Goal: Task Accomplishment & Management: Use online tool/utility

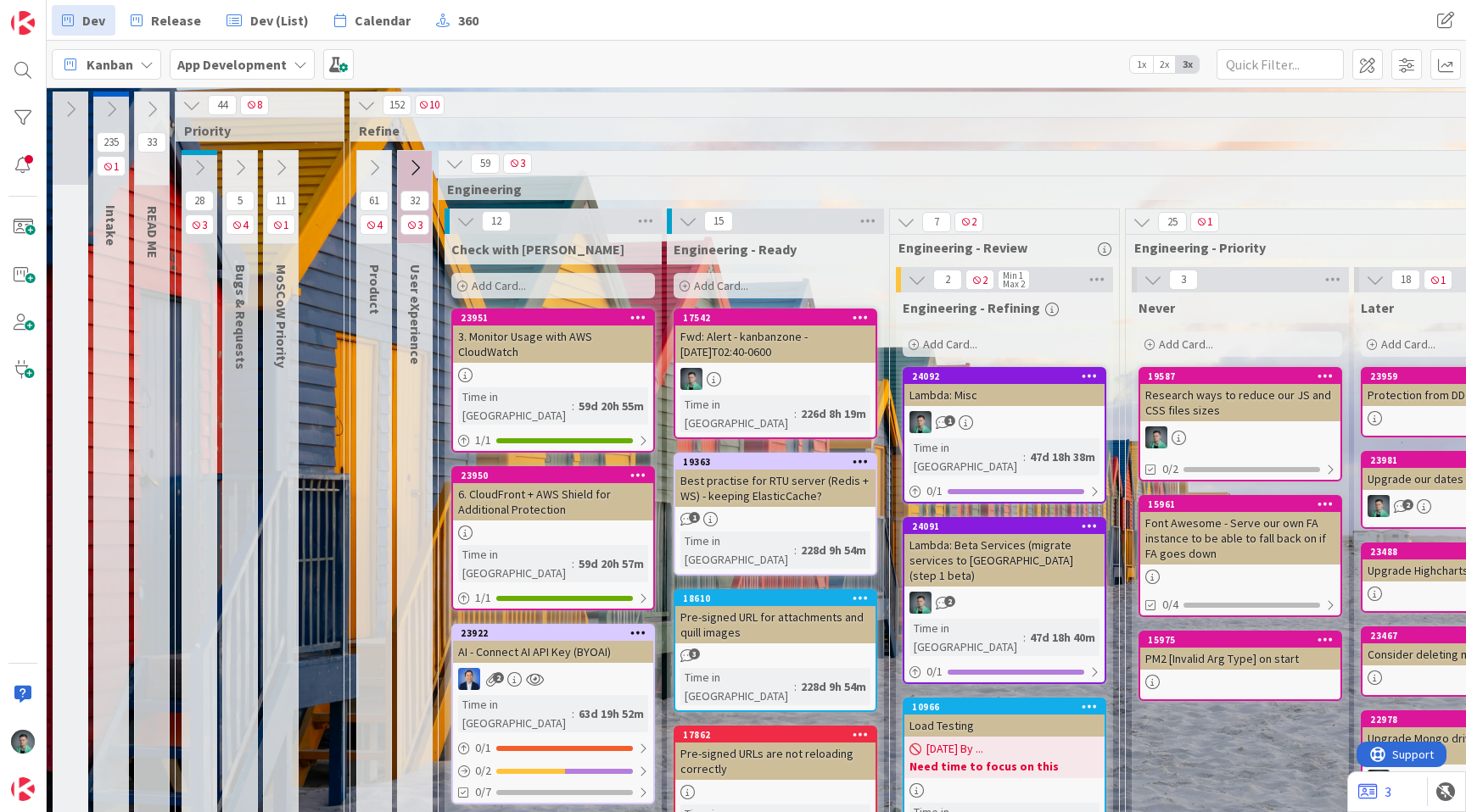
scroll to position [0, 1750]
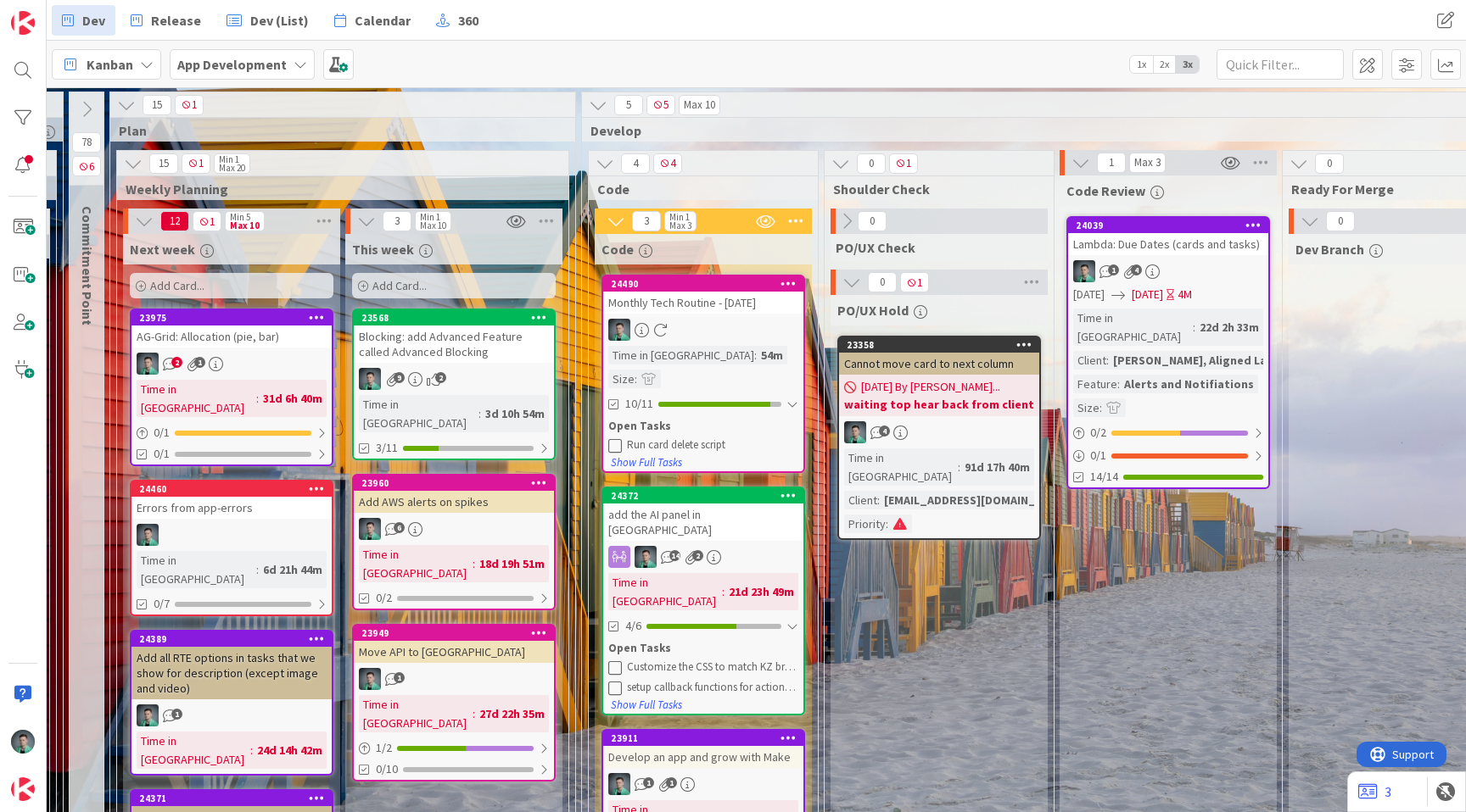
click at [231, 283] on div "Add Card..." at bounding box center [231, 286] width 203 height 26
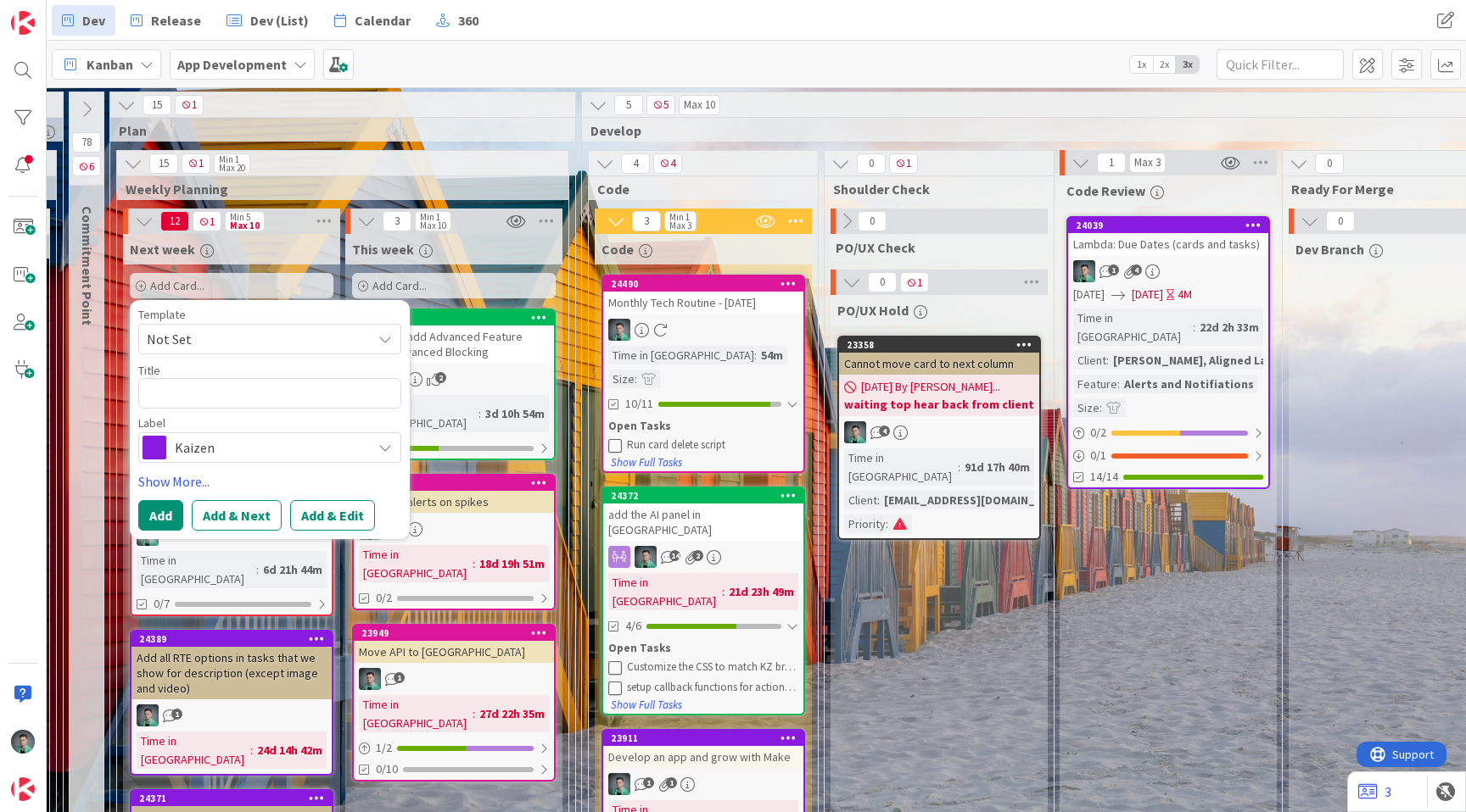
click at [226, 445] on span "Kaizen" at bounding box center [269, 447] width 189 height 24
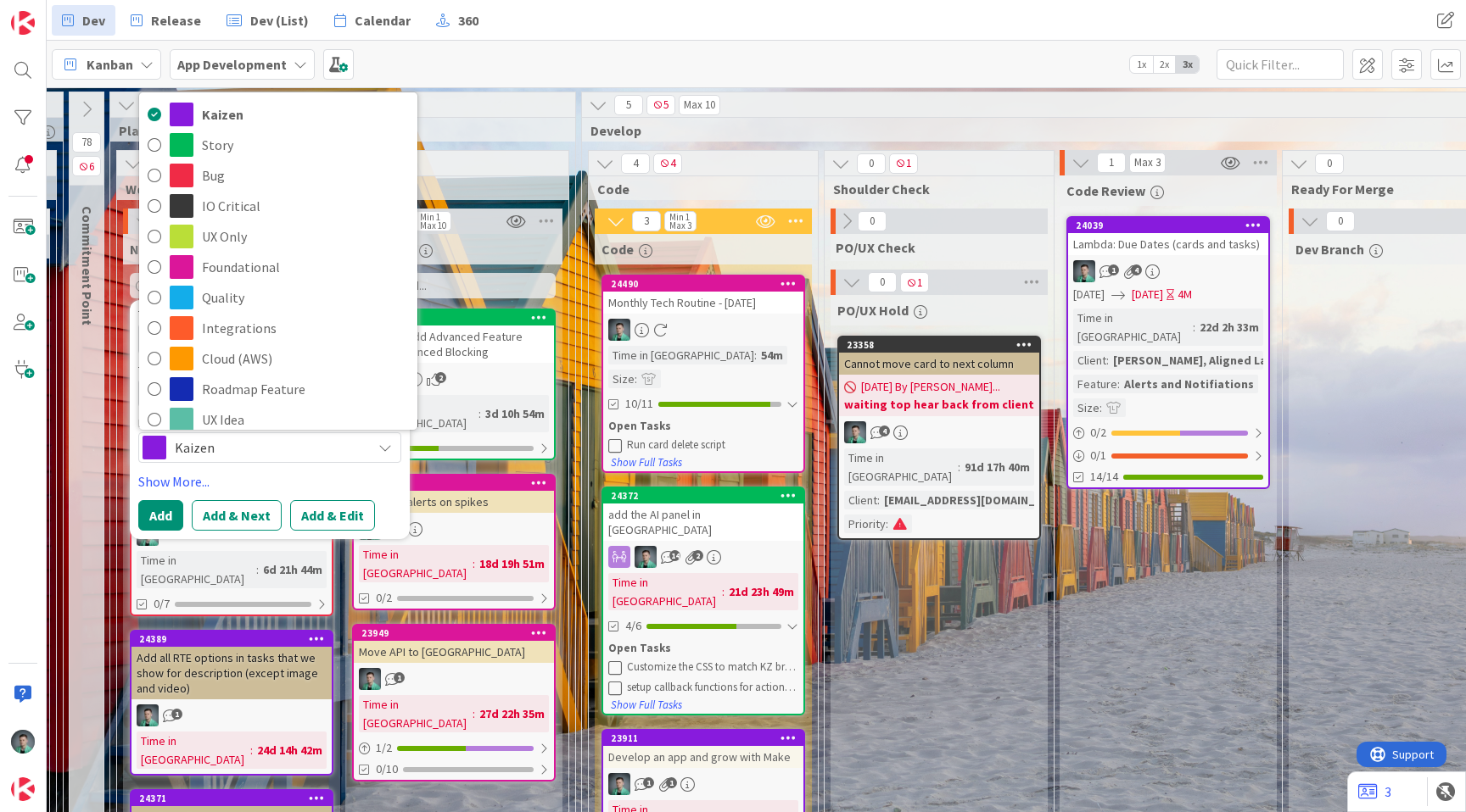
click at [350, 492] on div "Template Not Set Title 0 / 128 Label Kaizen Kaizen Story Bug IO Critical UX Onl…" at bounding box center [270, 420] width 263 height 222
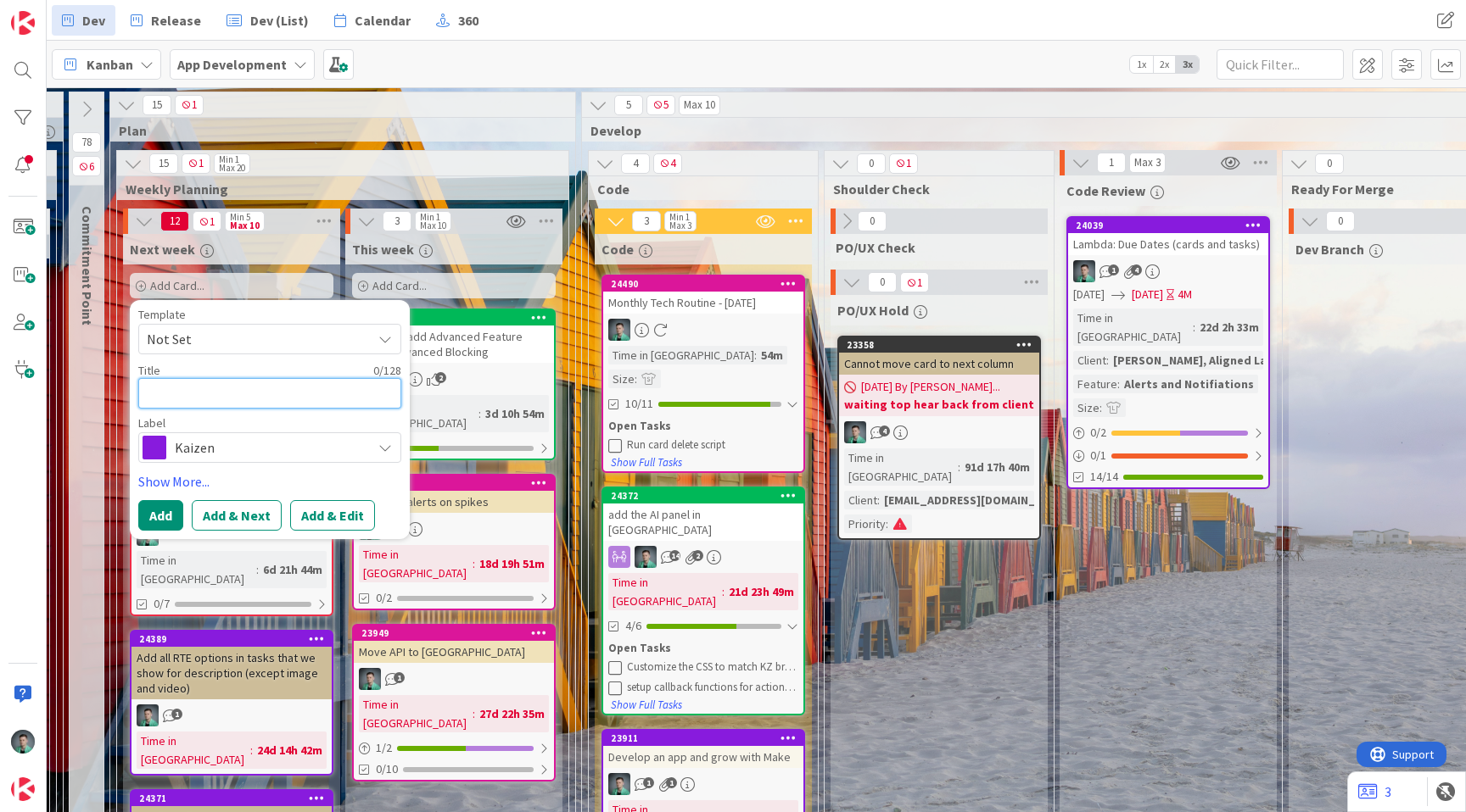
click at [178, 406] on textarea at bounding box center [270, 393] width 263 height 30
type textarea "x"
type textarea "U"
type textarea "x"
type textarea "Up"
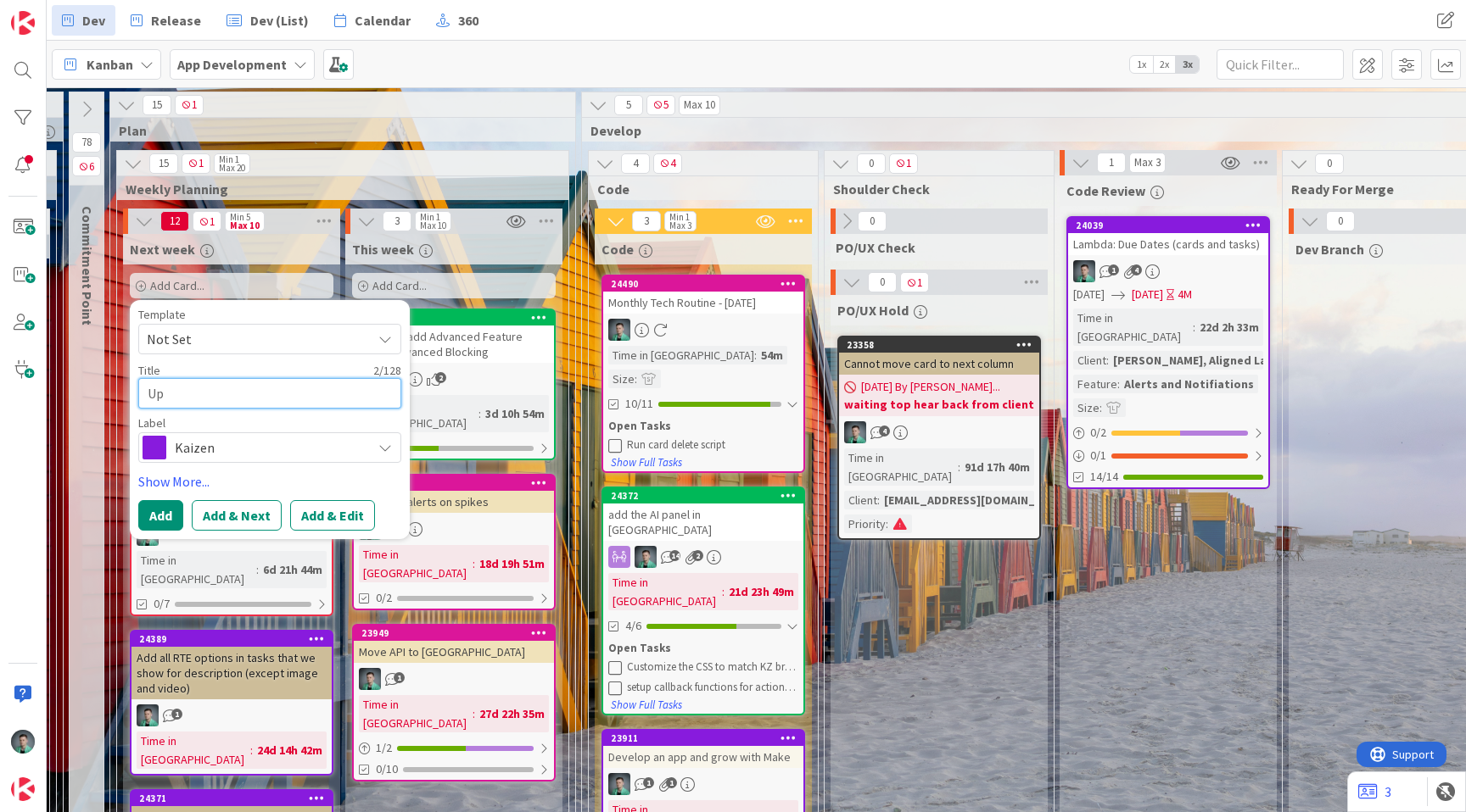
type textarea "x"
type textarea "Upd"
type textarea "x"
type textarea "Upda"
type textarea "x"
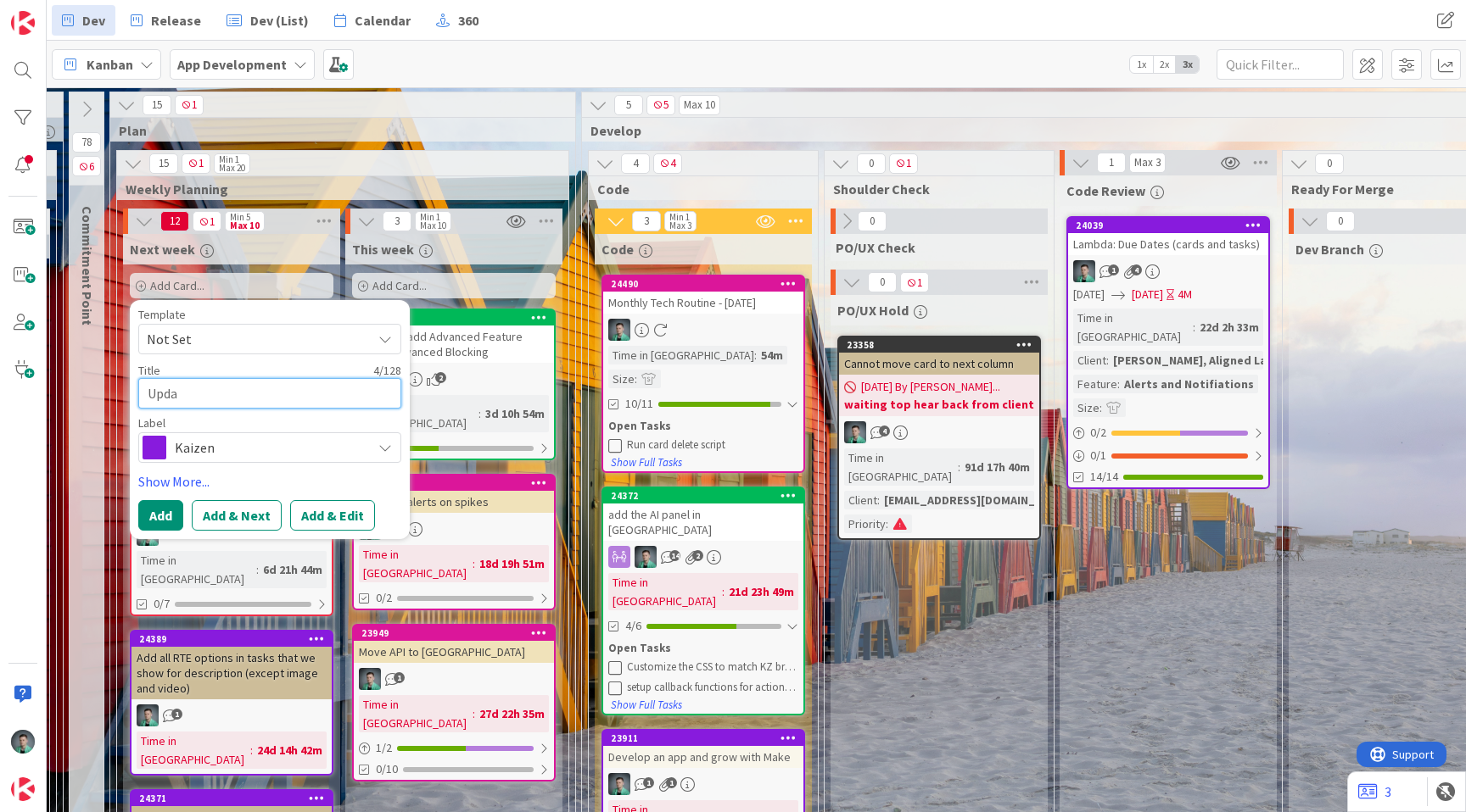
type textarea "Updat"
type textarea "x"
type textarea "Update"
type textarea "x"
type textarea "Update"
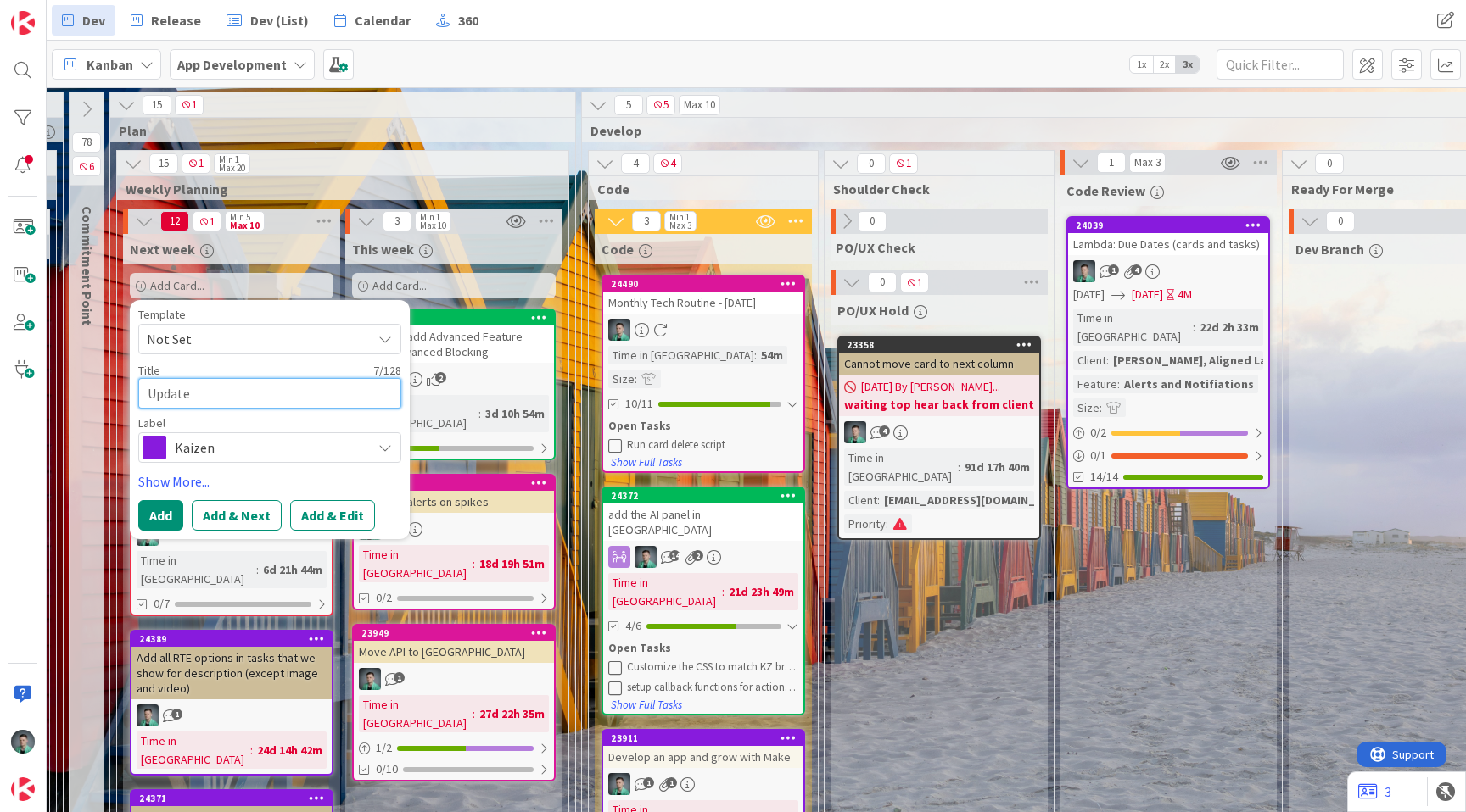
type textarea "x"
type textarea "Update i"
type textarea "x"
type textarea "Update ic"
type textarea "x"
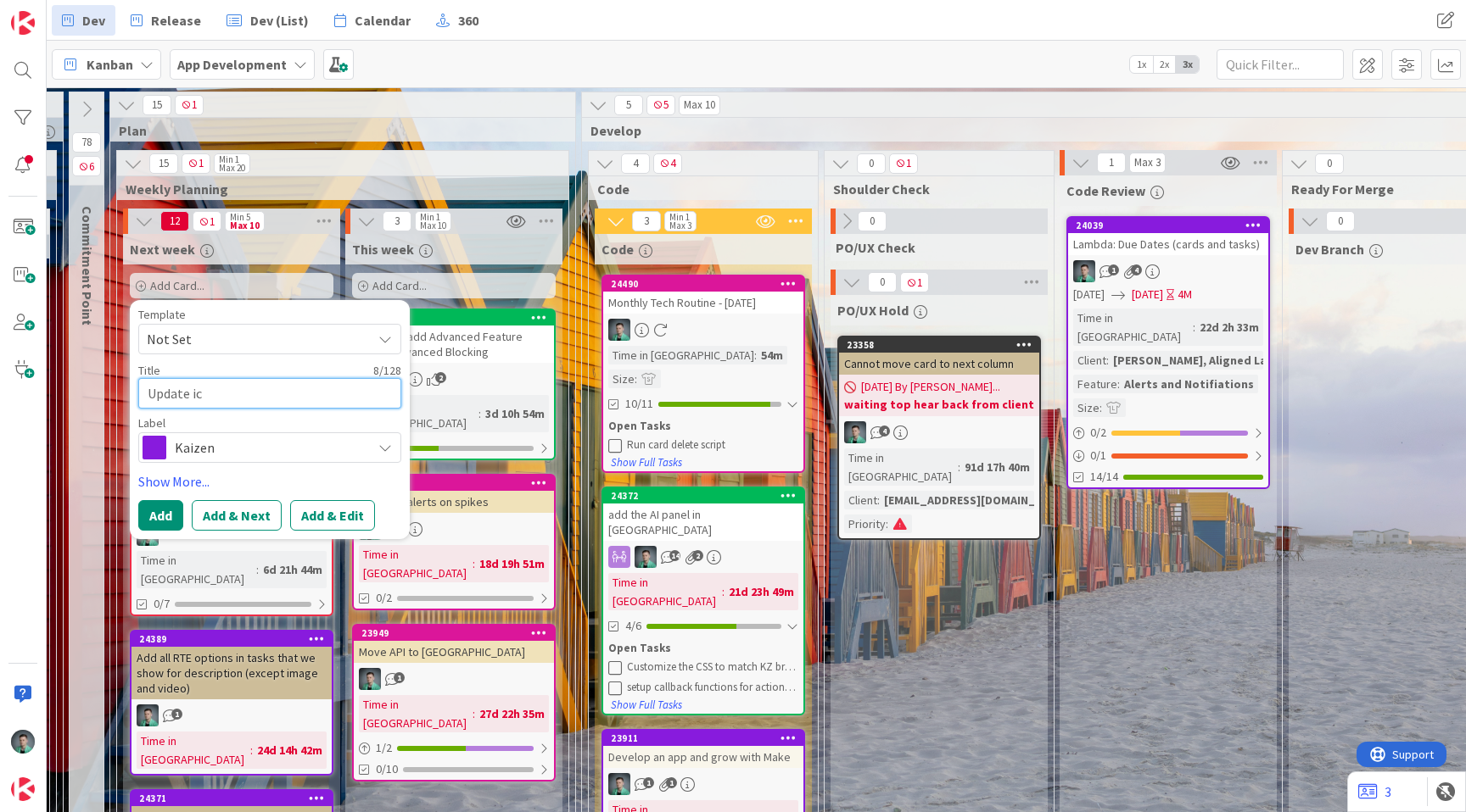
type textarea "Update ico"
type textarea "x"
type textarea "Update icon"
type textarea "x"
type textarea "Update icons"
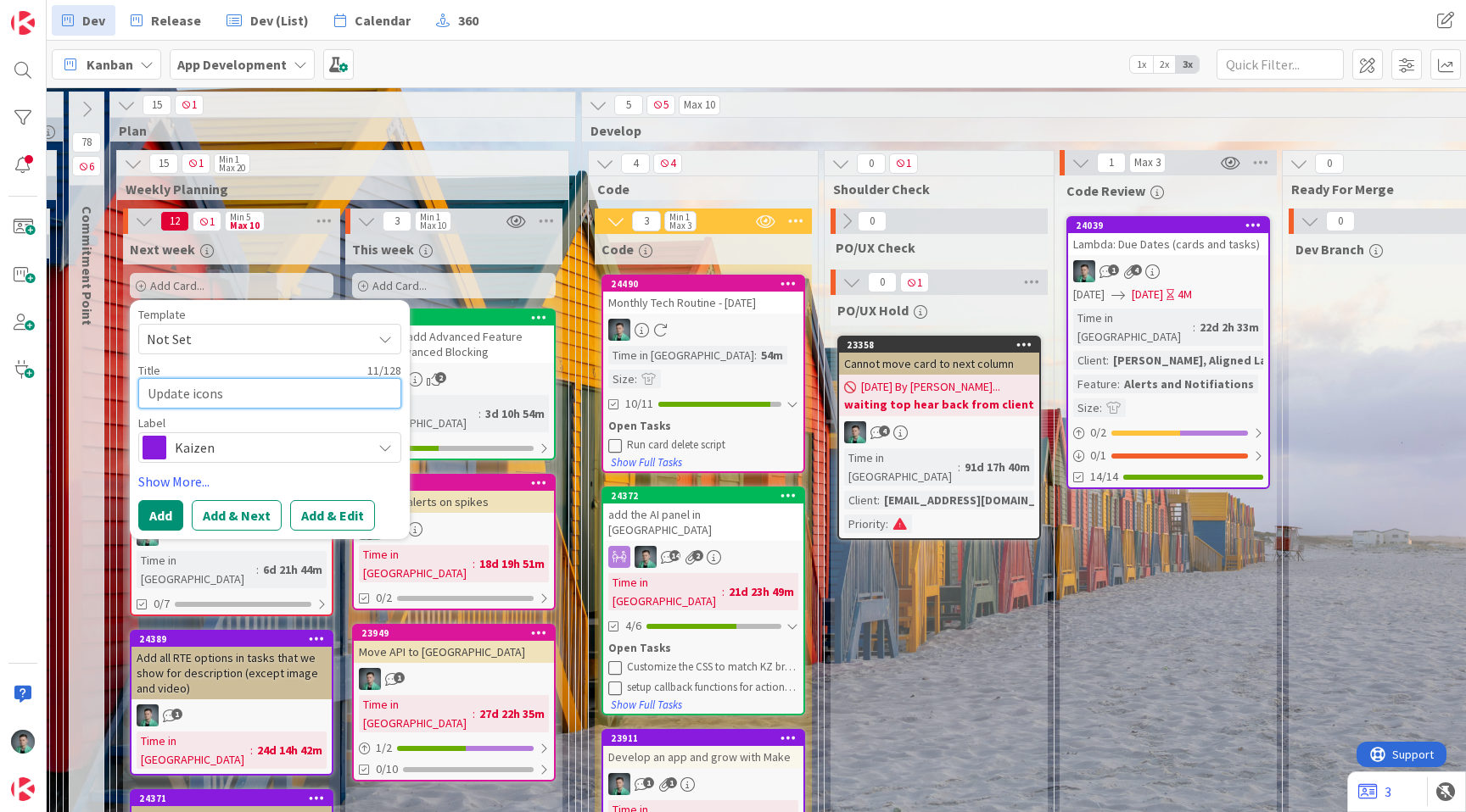
type textarea "x"
type textarea "Update icons"
type textarea "x"
type textarea "Update icons o"
type textarea "x"
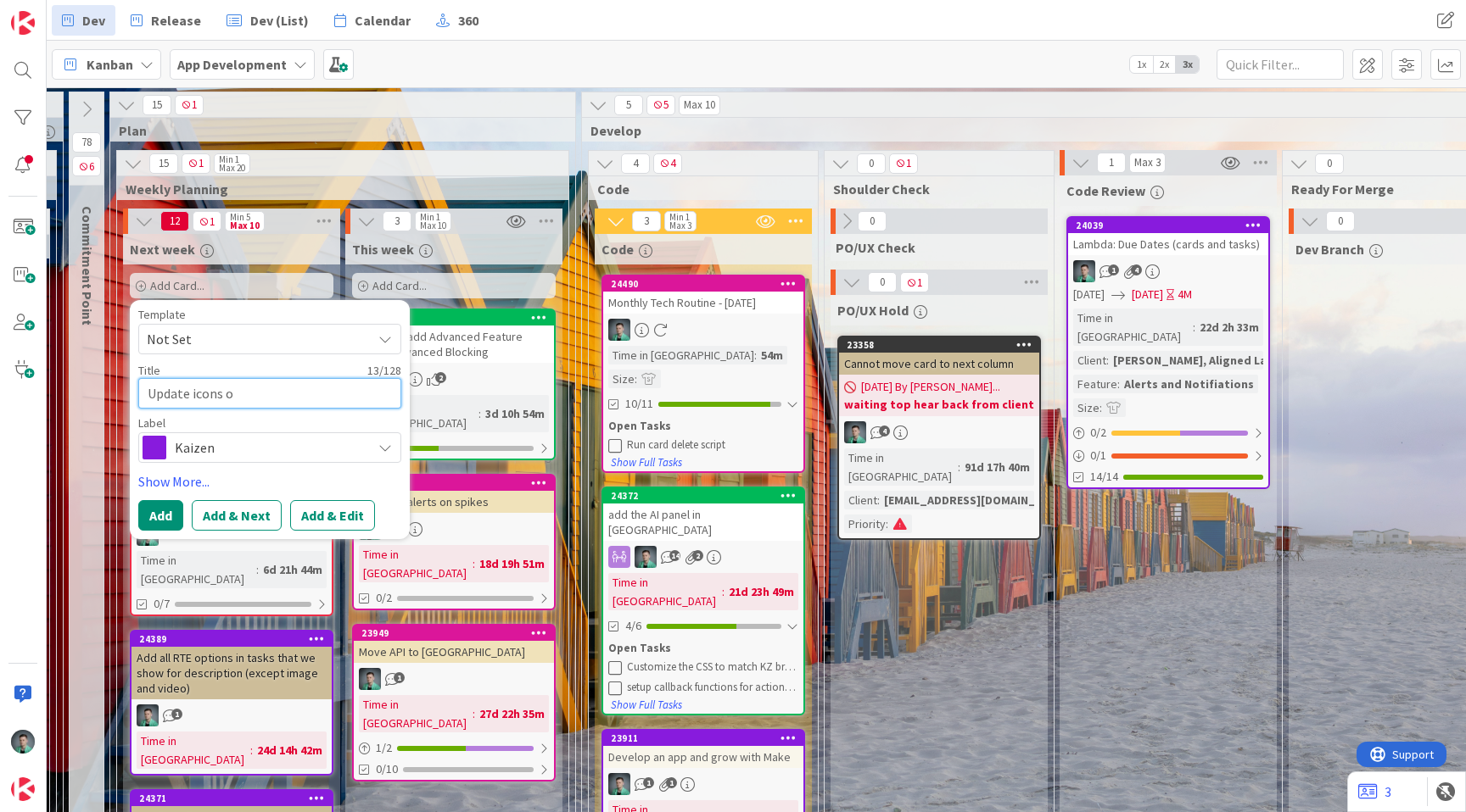
type textarea "Update icons on"
type textarea "x"
type textarea "Update icons on"
type textarea "x"
type textarea "Update icons on W"
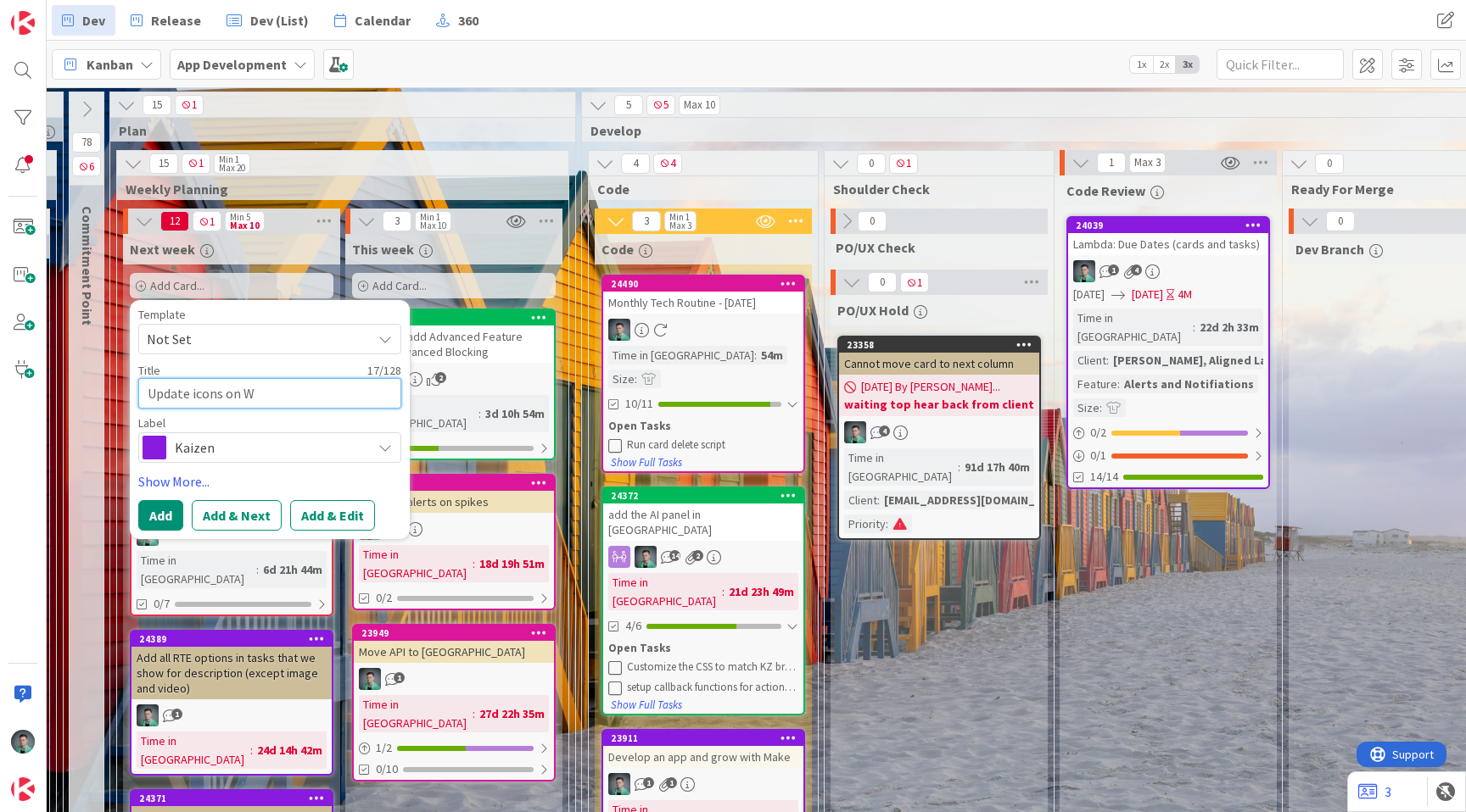
type textarea "x"
type textarea "Update icons on We"
type textarea "x"
type textarea "Update icons on Wee"
type textarea "x"
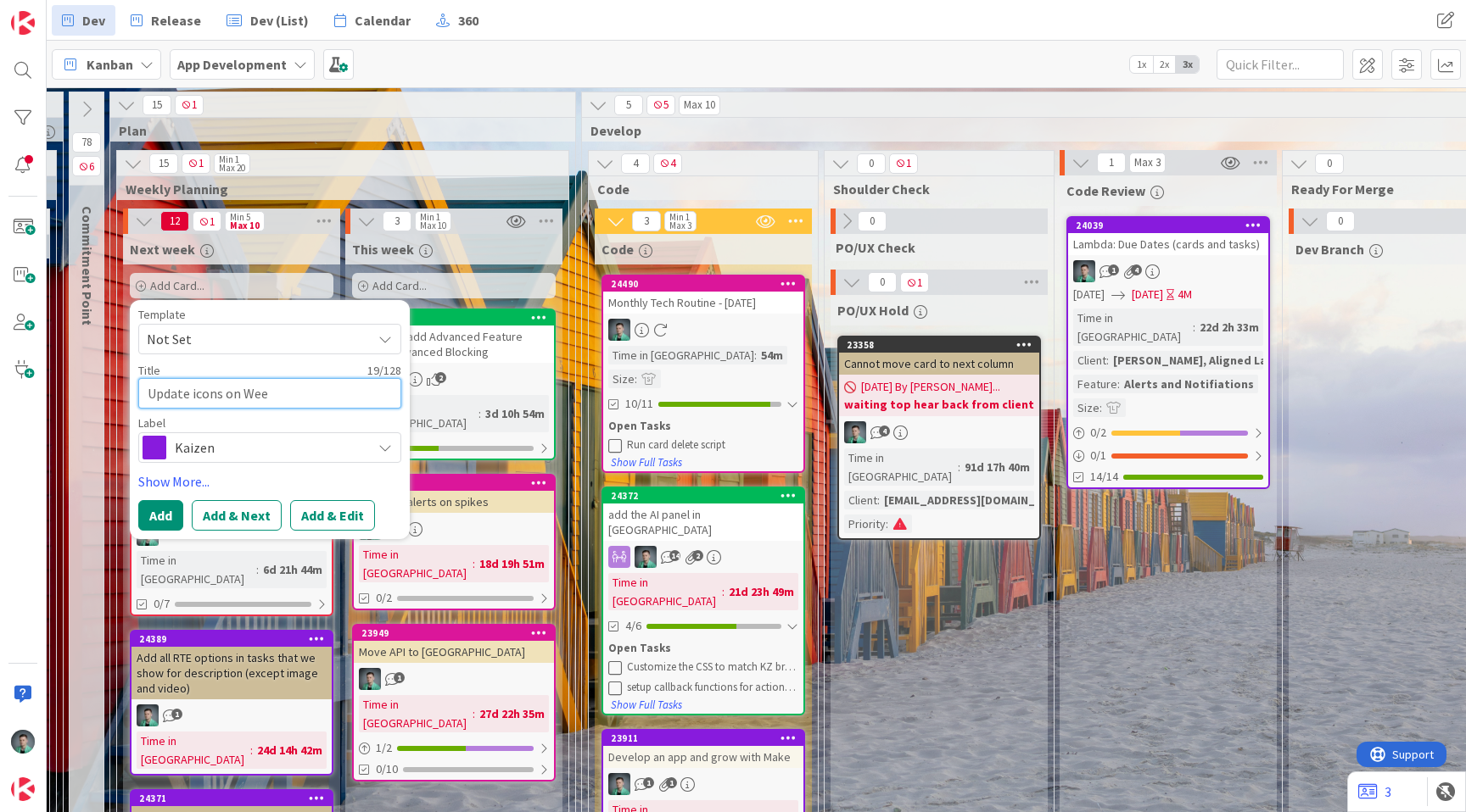
type textarea "Update icons on Week"
type textarea "x"
type textarea "Update icons on Weekl"
type textarea "x"
type textarea "Update icons on Weekly"
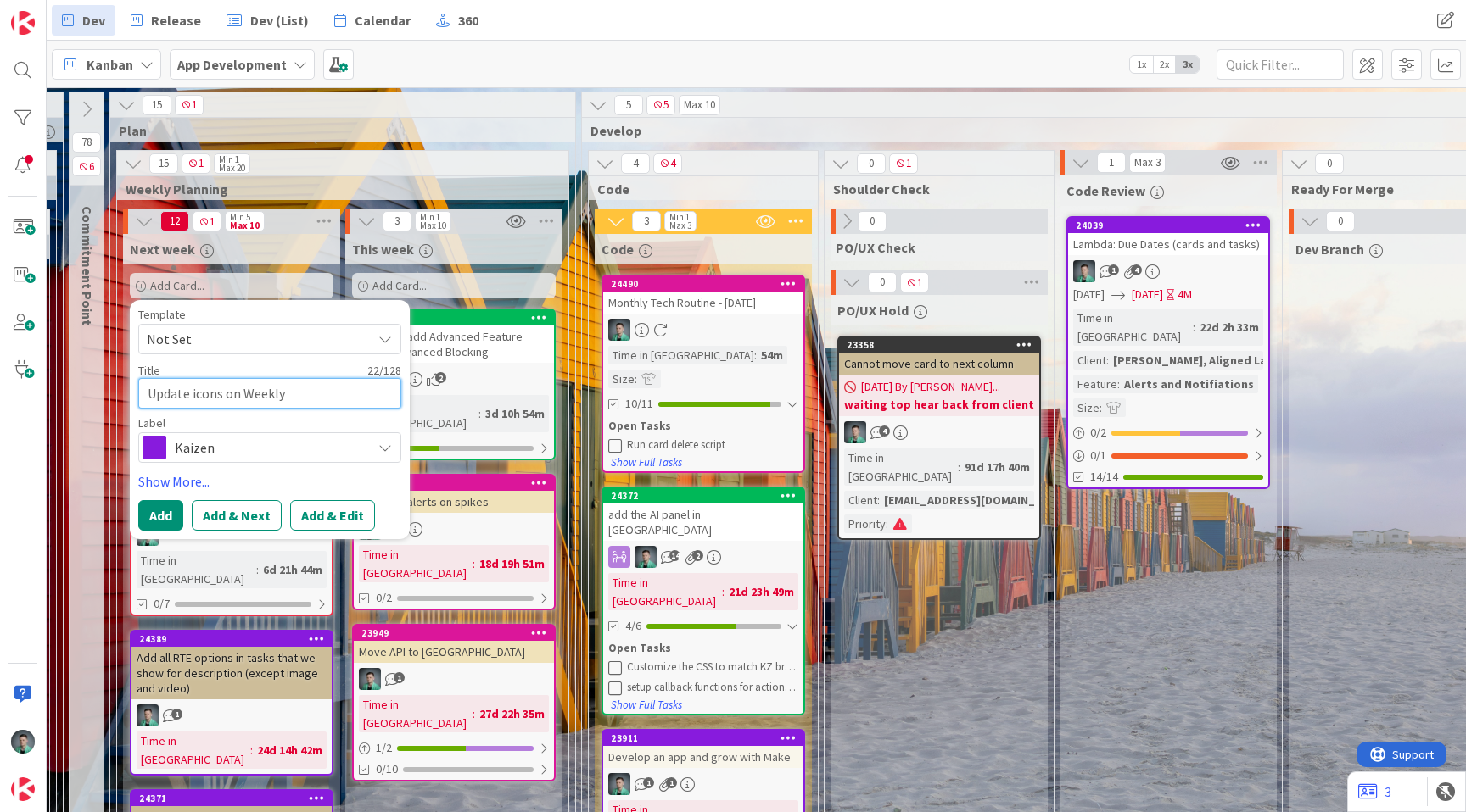
type textarea "x"
type textarea "Update icons on Weekly"
type textarea "x"
type textarea "Update icons on Weekly S"
type textarea "x"
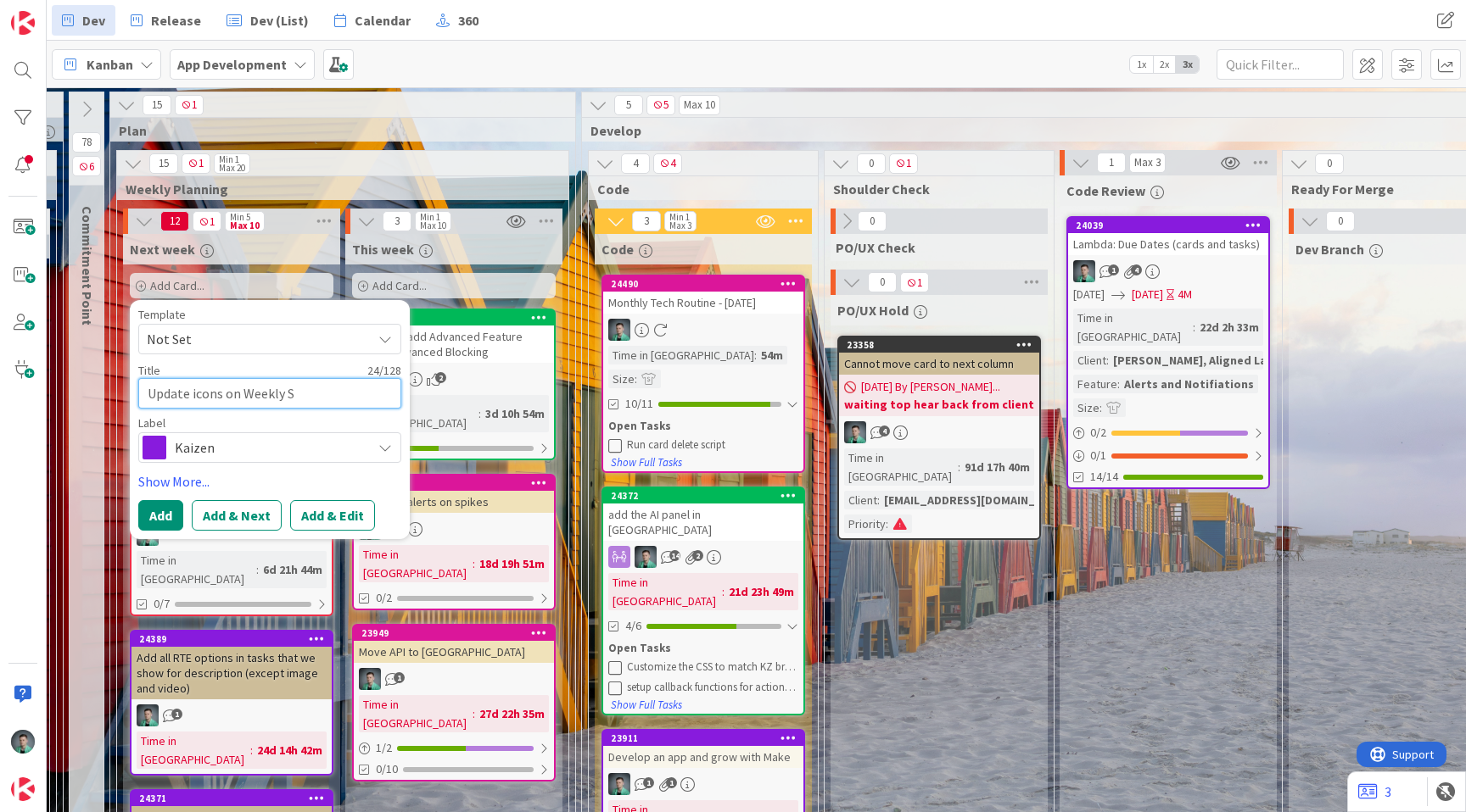
type textarea "Update icons on Weekly Su"
type textarea "x"
type textarea "Update icons on Weekly Sum"
type textarea "x"
type textarea "Update icons on Weekly Summ"
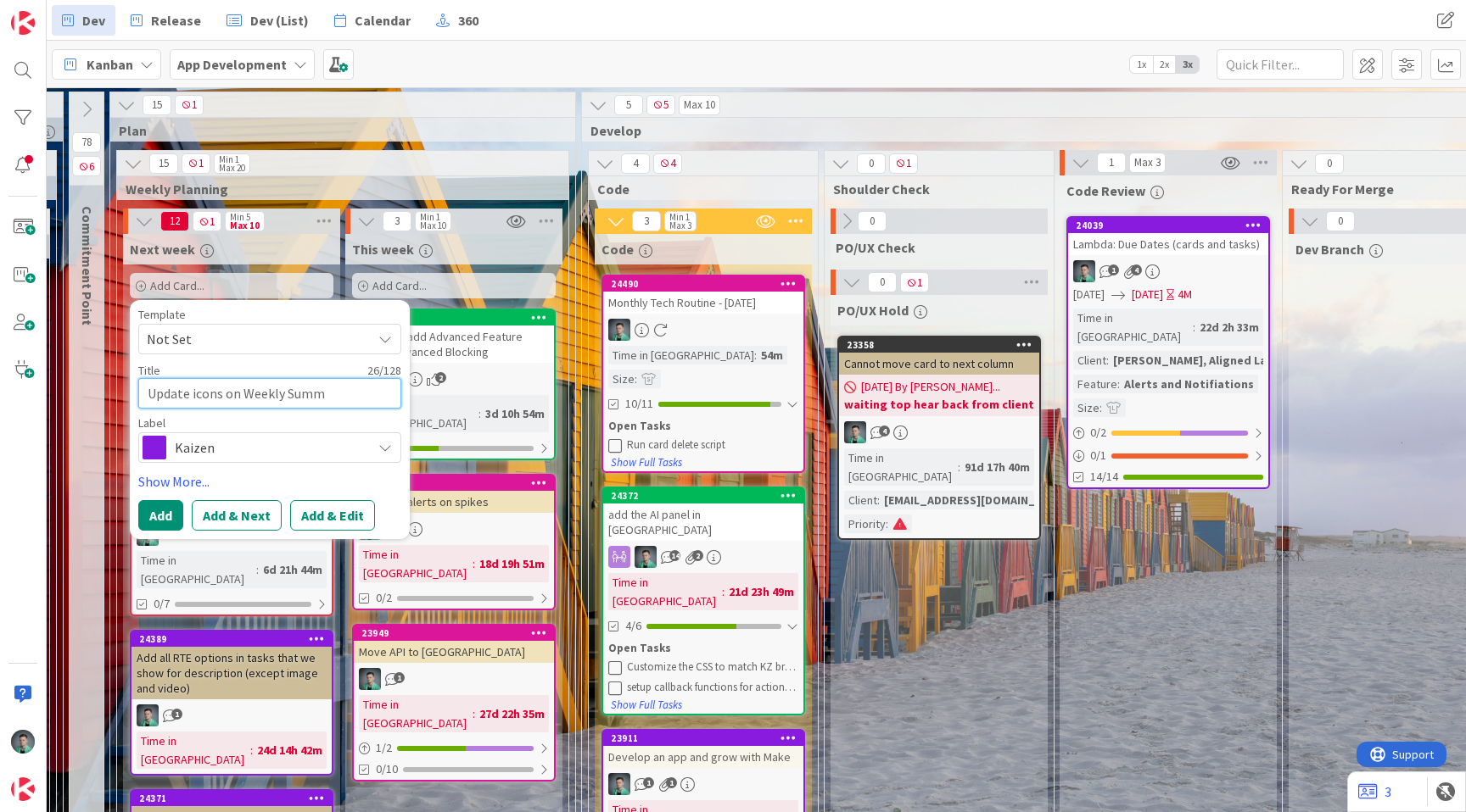
type textarea "x"
type textarea "Update icons on Weekly Summa"
type textarea "x"
type textarea "Update icons on Weekly [PERSON_NAME]"
type textarea "x"
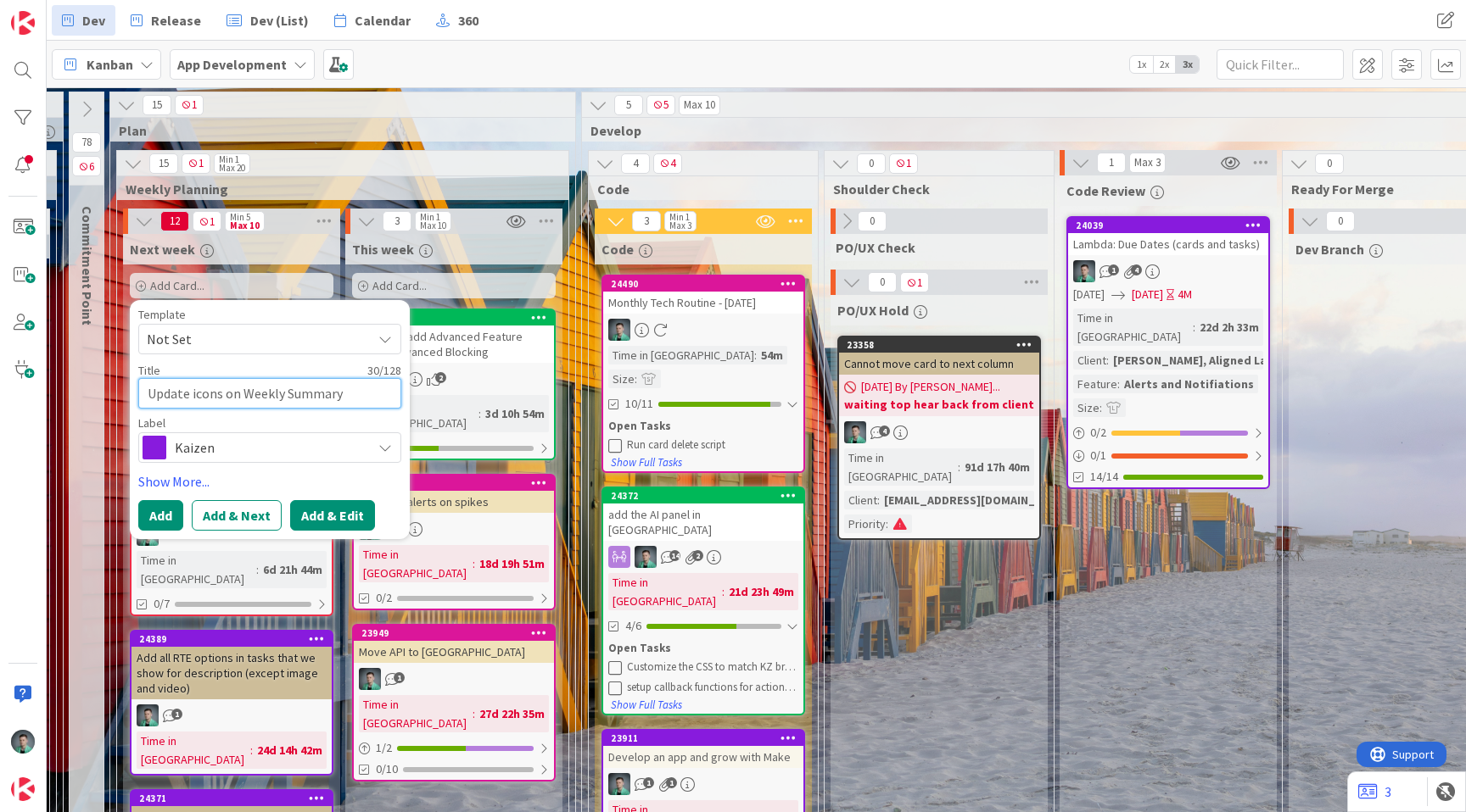
type textarea "Update icons on Weekly Summary"
click at [317, 525] on button "Add & Edit" at bounding box center [332, 515] width 85 height 30
type textarea "x"
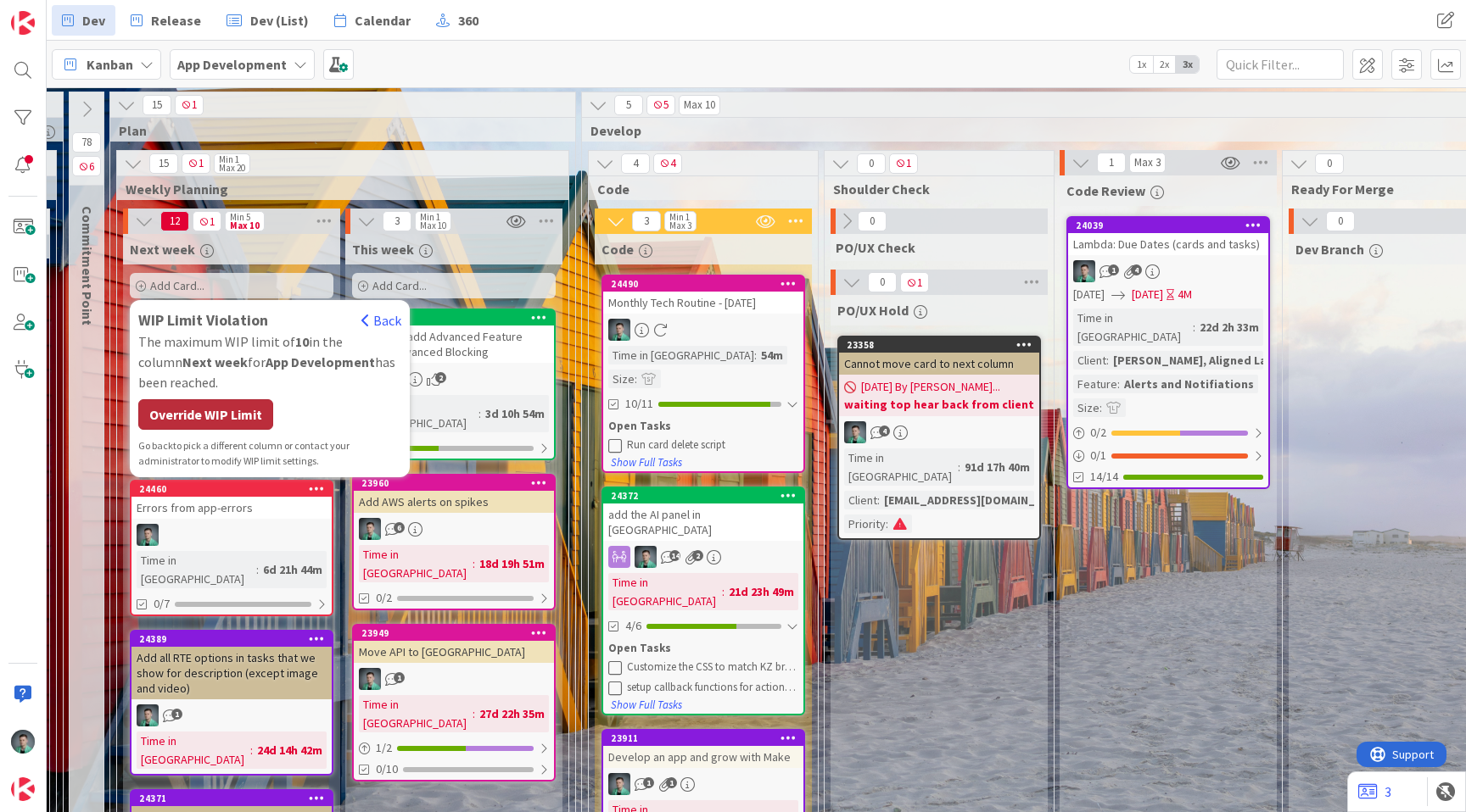
click at [209, 416] on div "Override WIP Limit" at bounding box center [206, 414] width 135 height 30
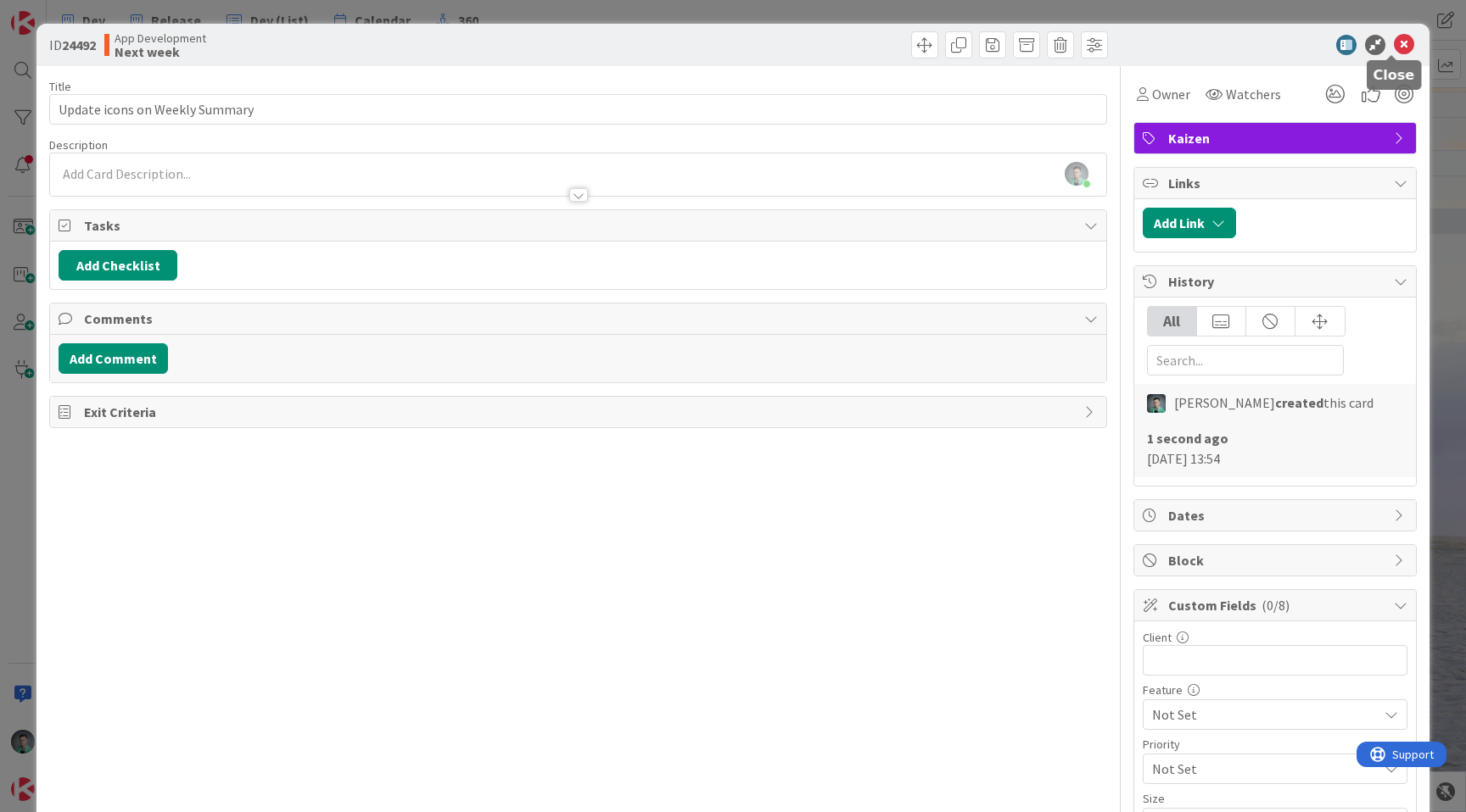
click at [1397, 46] on icon at bounding box center [1404, 45] width 20 height 20
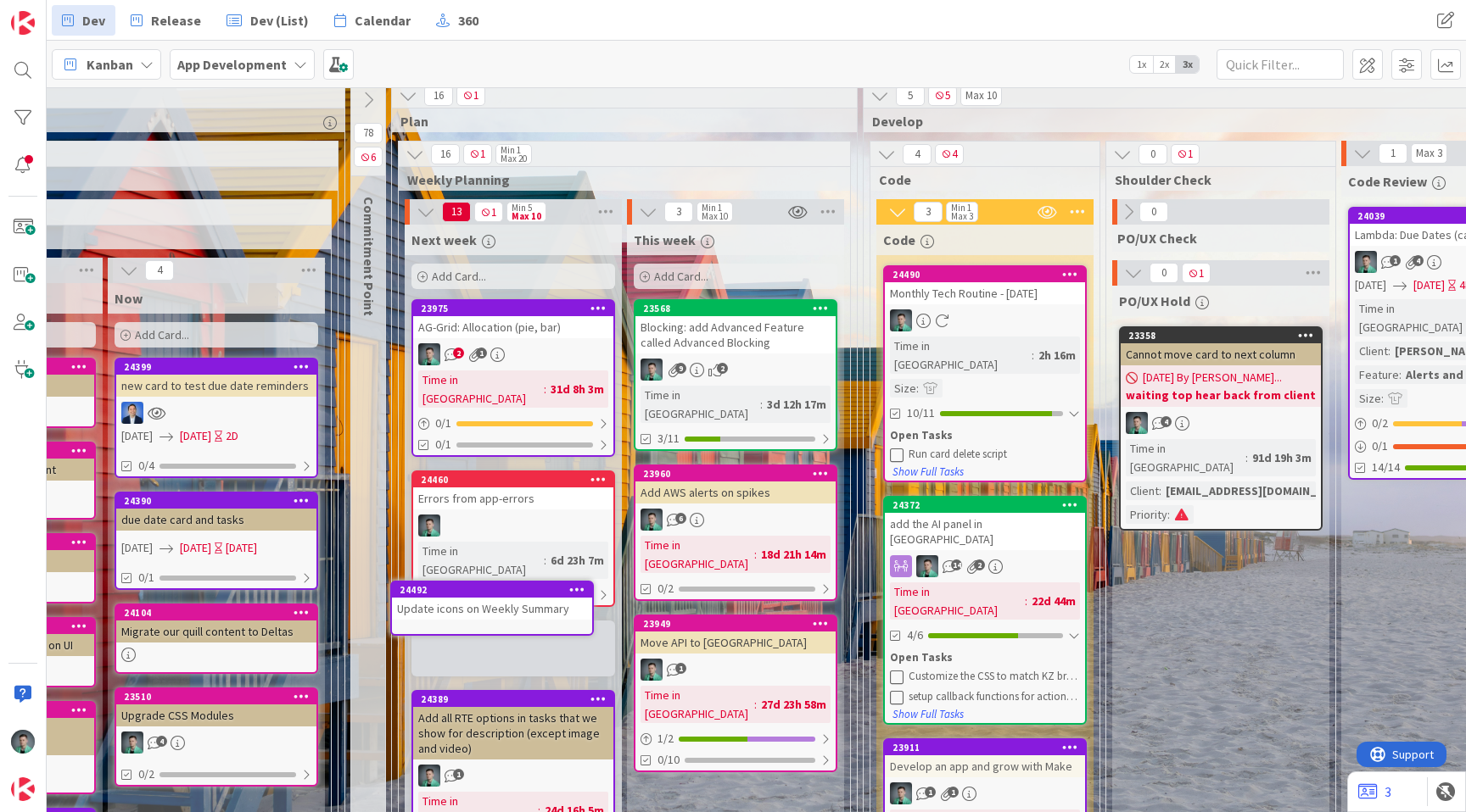
scroll to position [11, 1468]
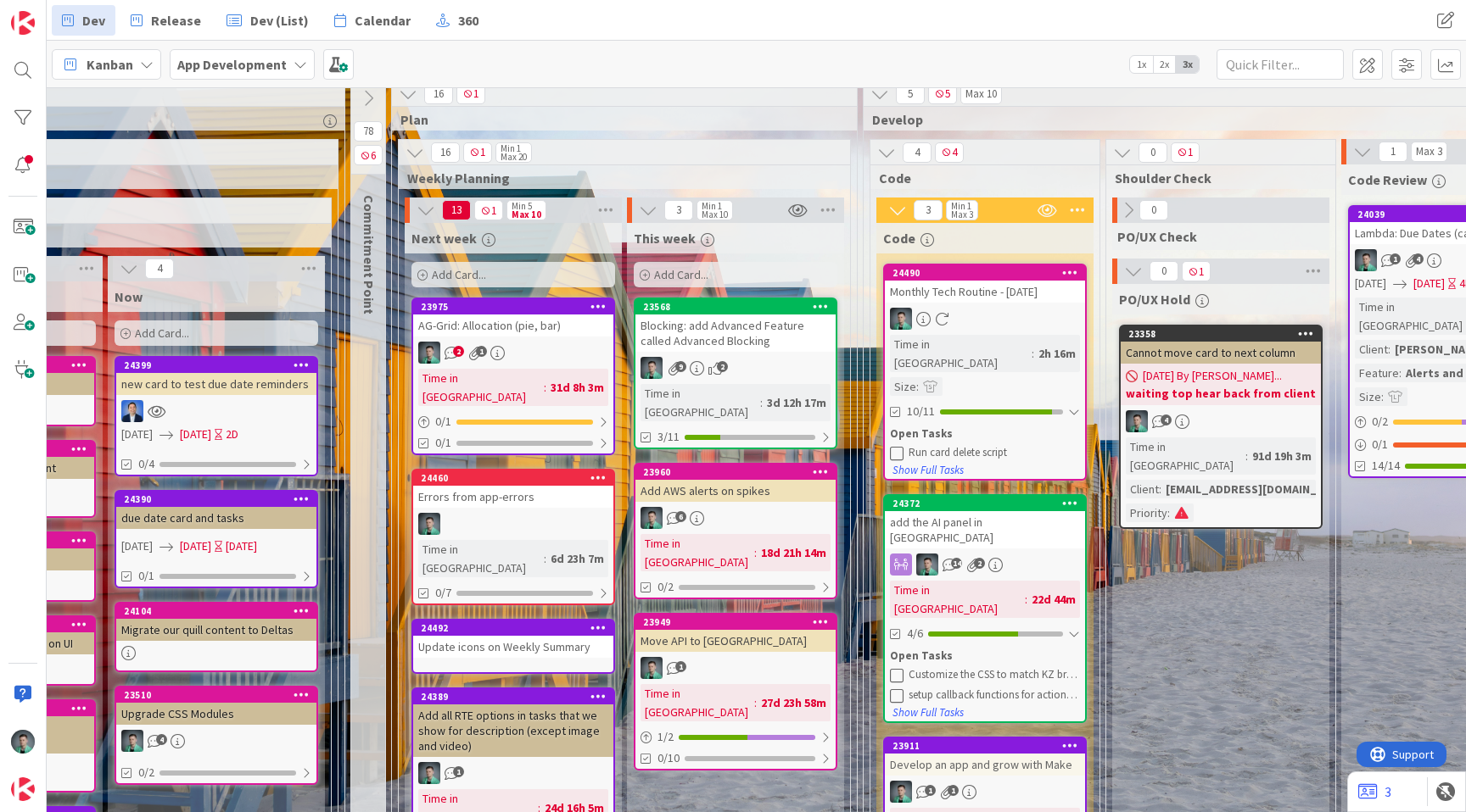
click at [601, 622] on icon at bounding box center [599, 627] width 16 height 12
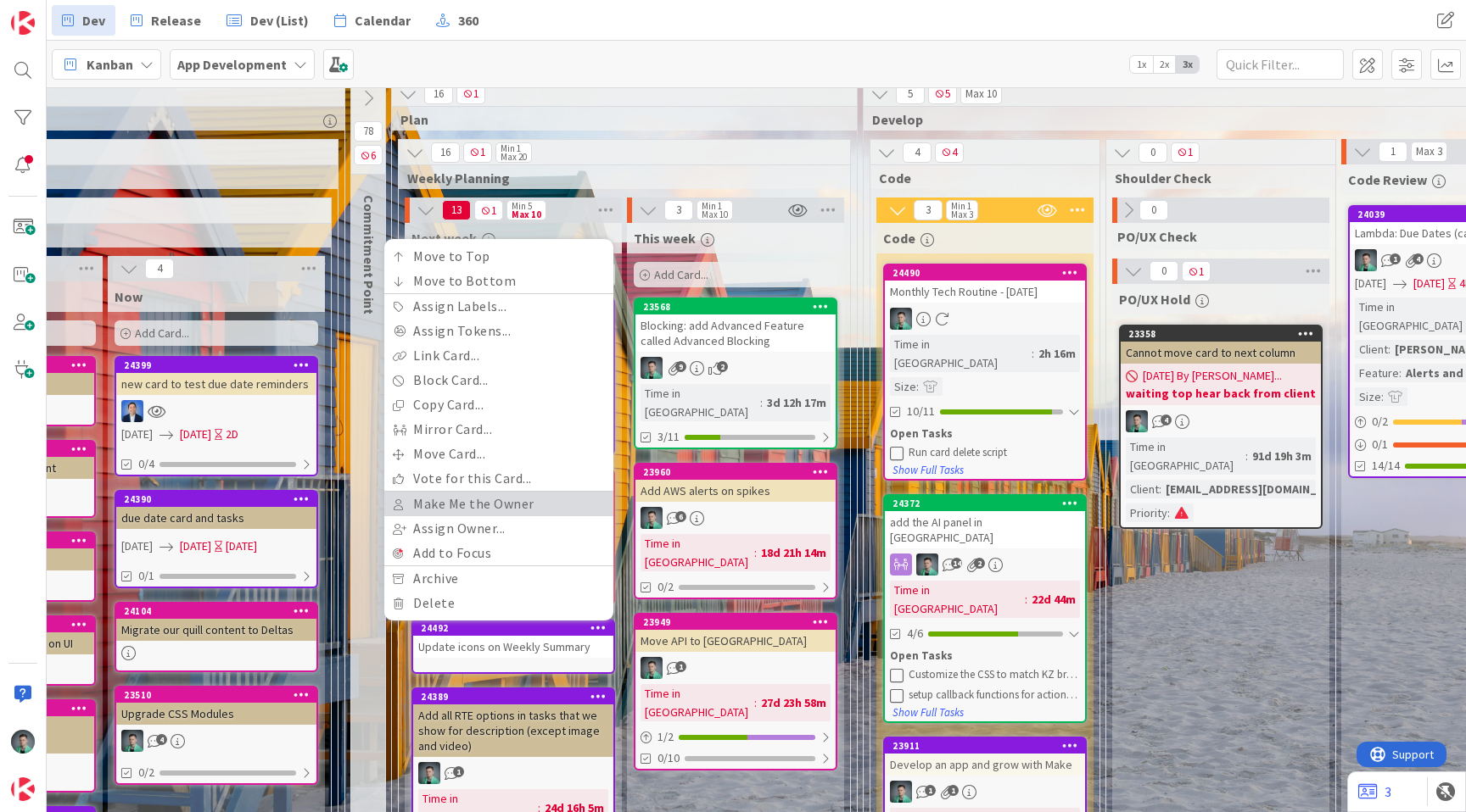
click at [482, 492] on link "Make Me the Owner" at bounding box center [498, 504] width 229 height 25
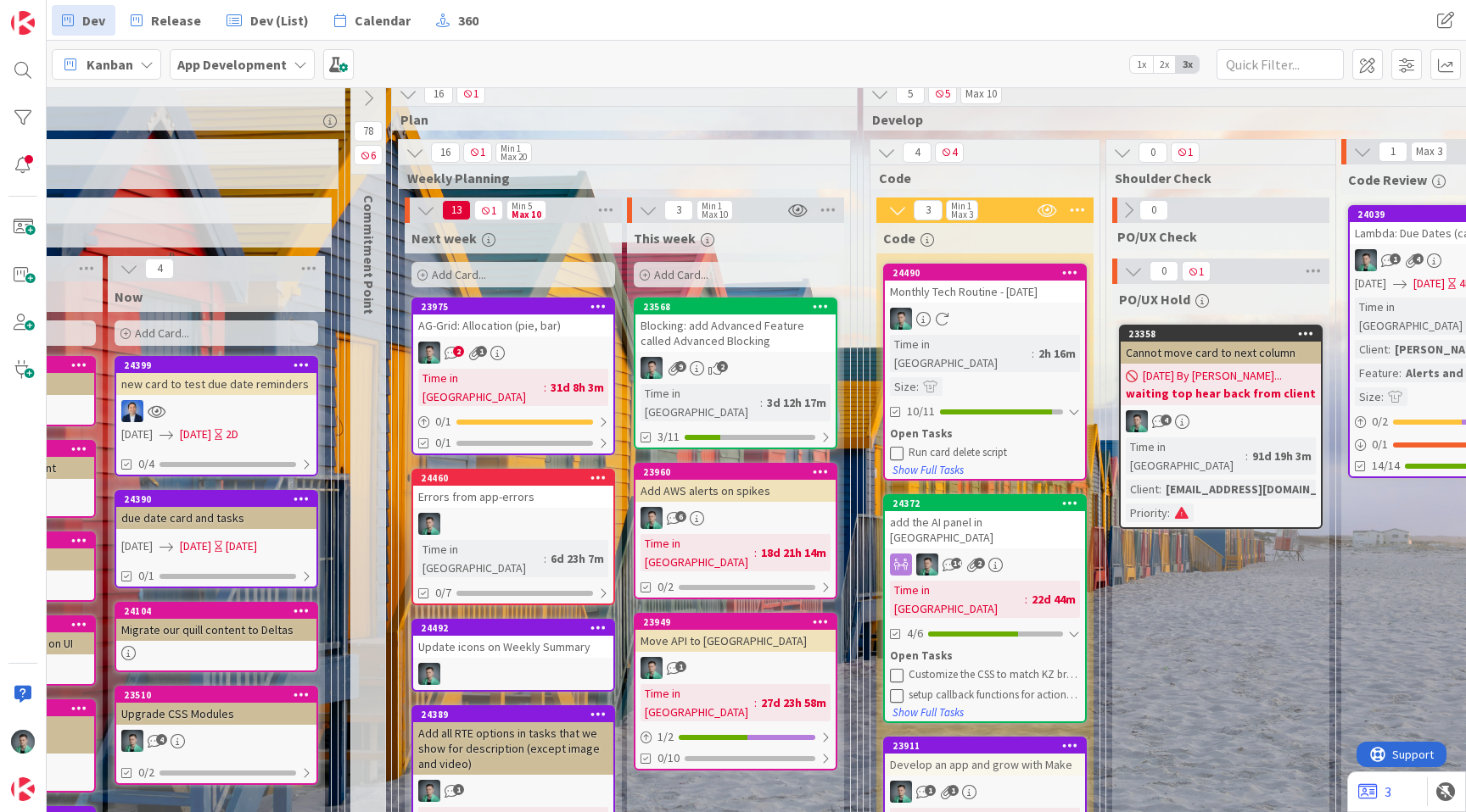
click at [512, 663] on div at bounding box center [513, 674] width 201 height 22
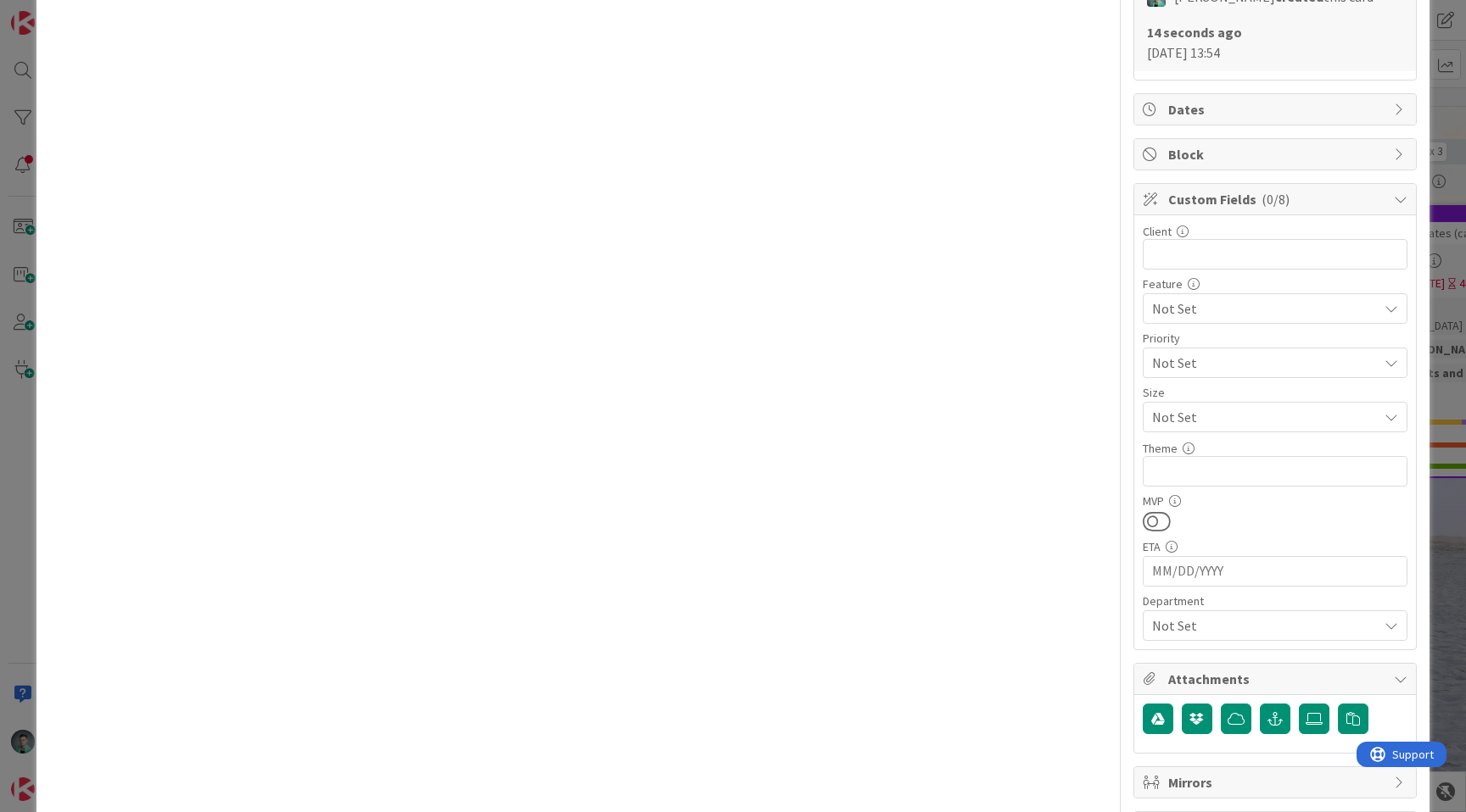
scroll to position [603, 0]
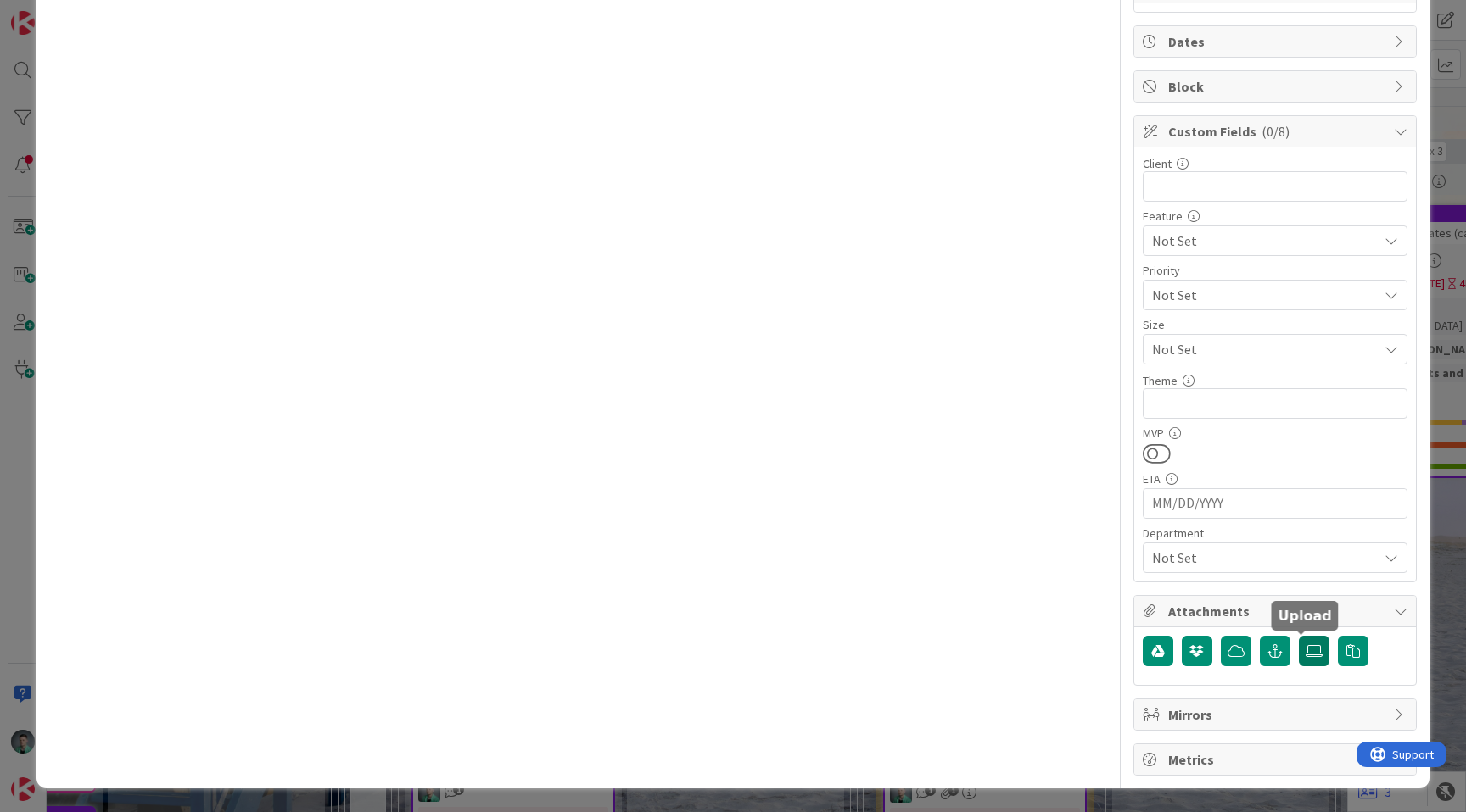
click at [1310, 660] on label at bounding box center [1313, 651] width 30 height 30
click at [1298, 636] on input "file" at bounding box center [1298, 636] width 0 height 0
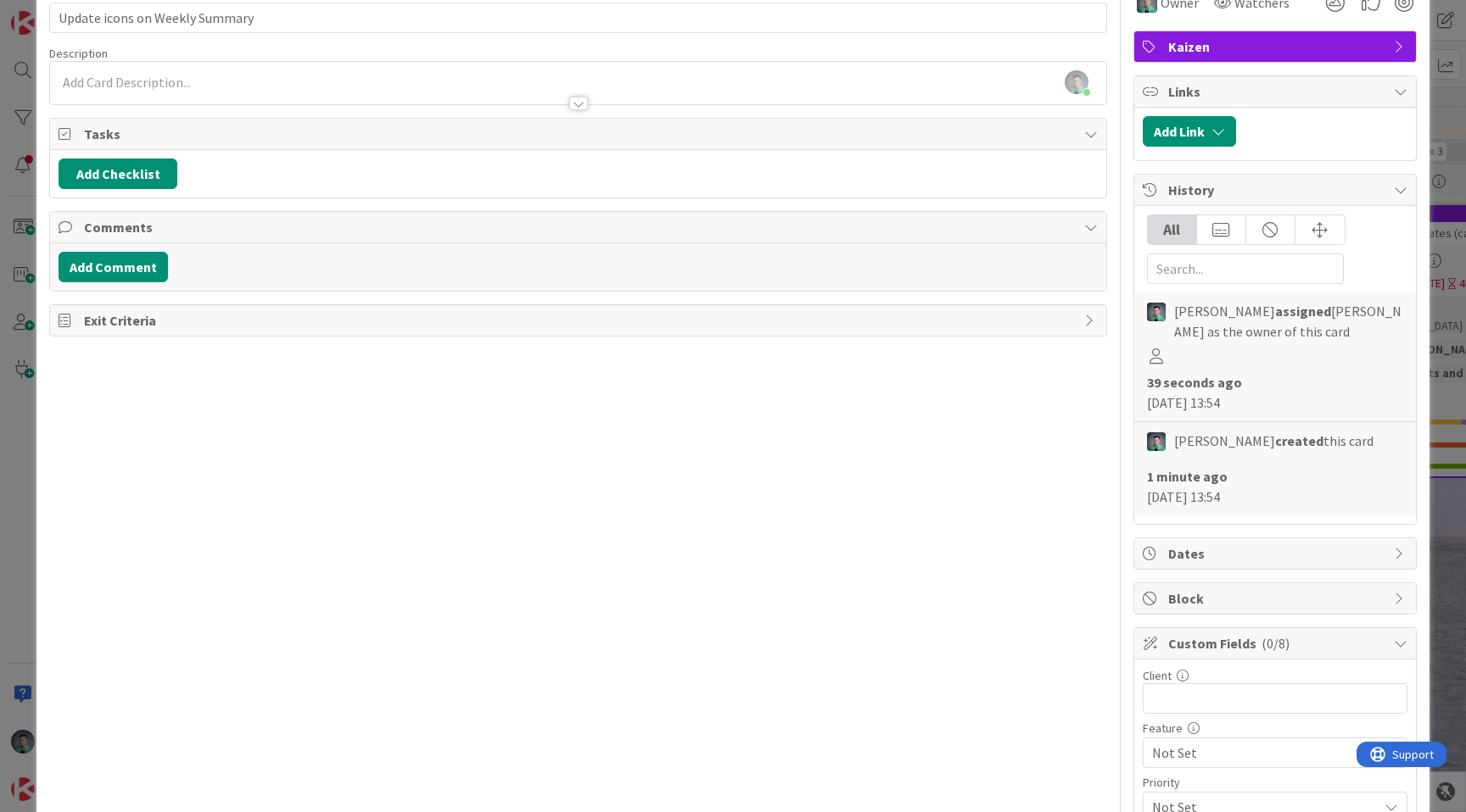
scroll to position [0, 0]
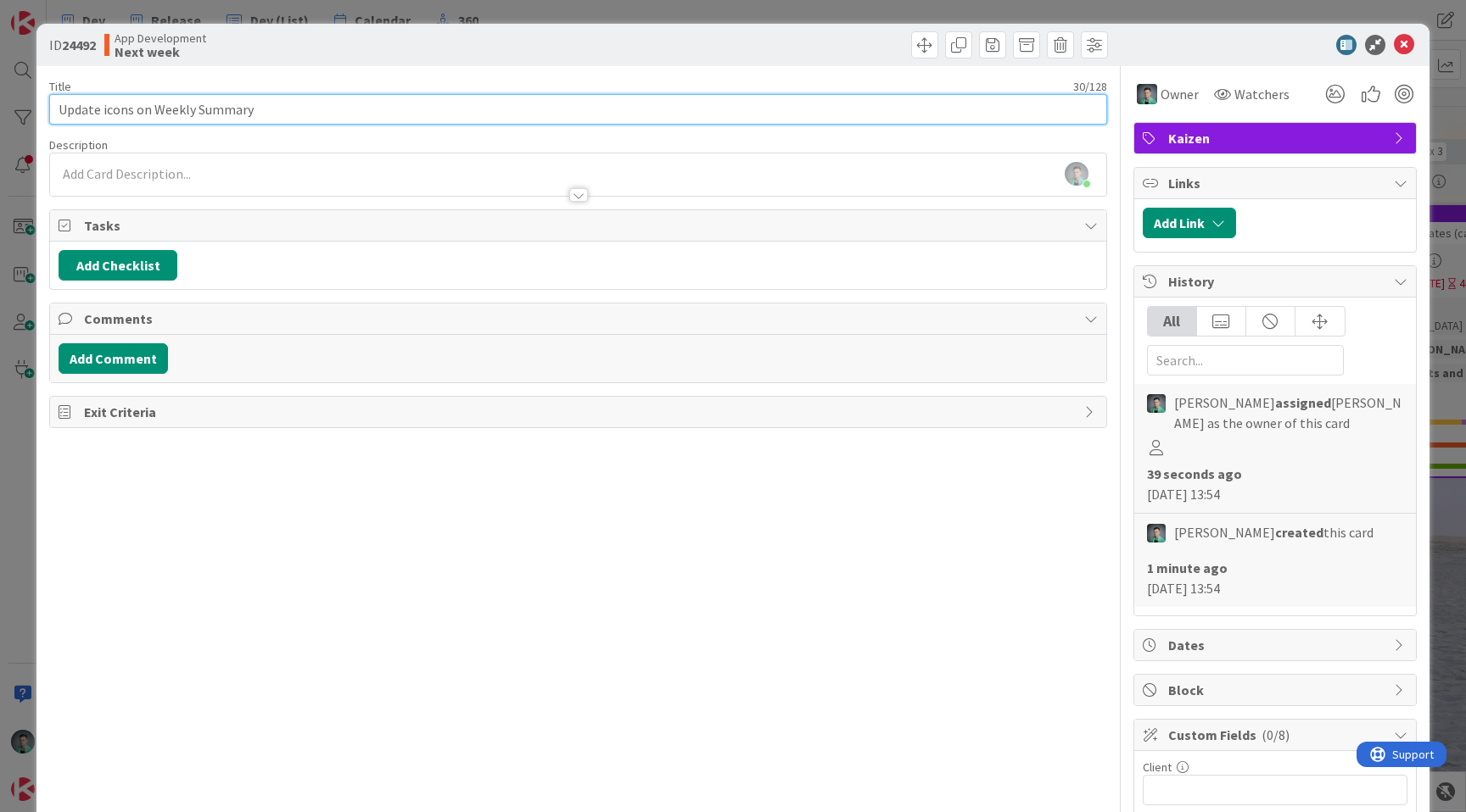
click at [100, 109] on input "Update icons on Weekly Summary" at bounding box center [578, 108] width 1058 height 30
type input "Replace bullets with SVG icons on Weekly Summary"
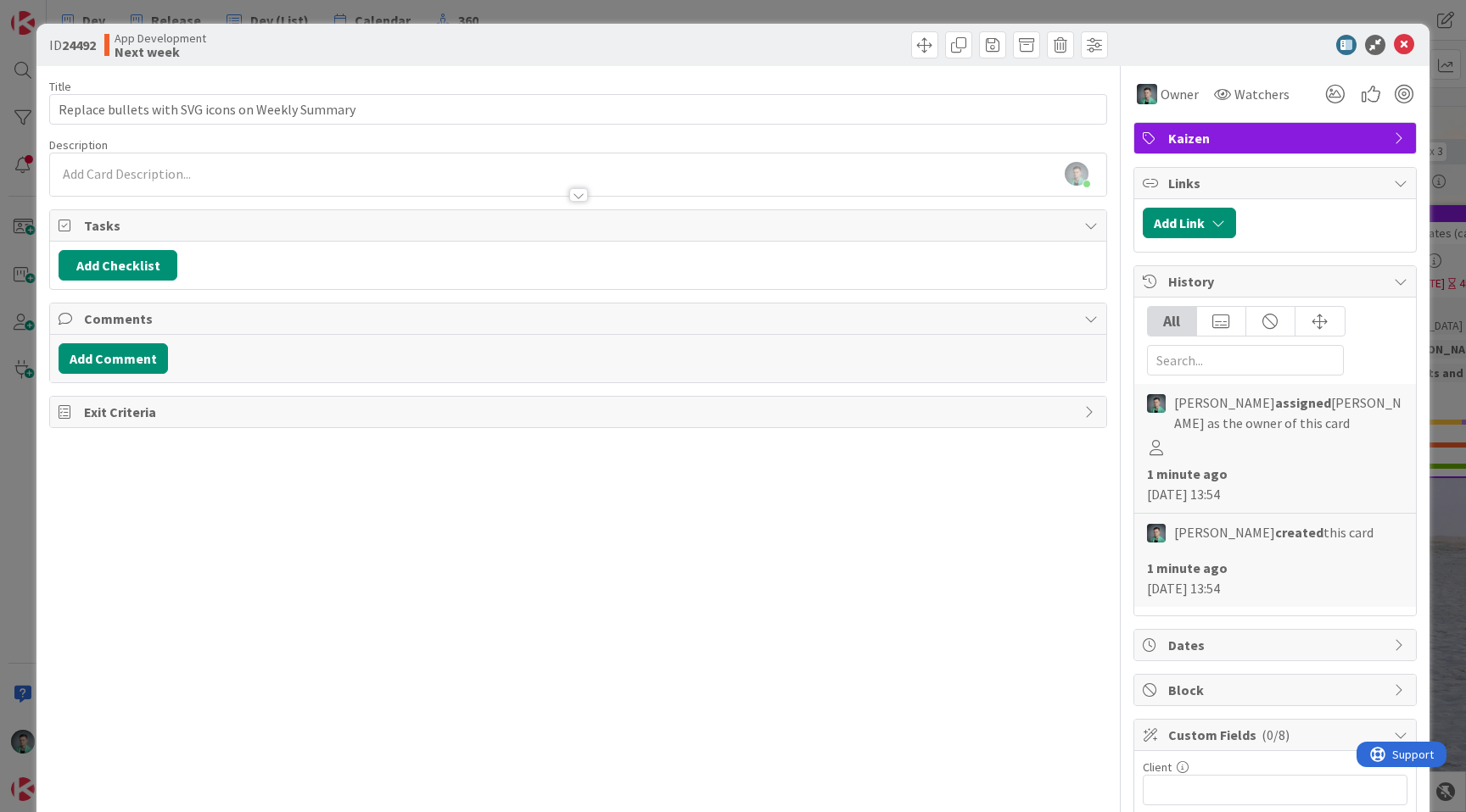
click at [730, 43] on div at bounding box center [845, 45] width 525 height 27
click at [1394, 44] on icon at bounding box center [1404, 45] width 20 height 20
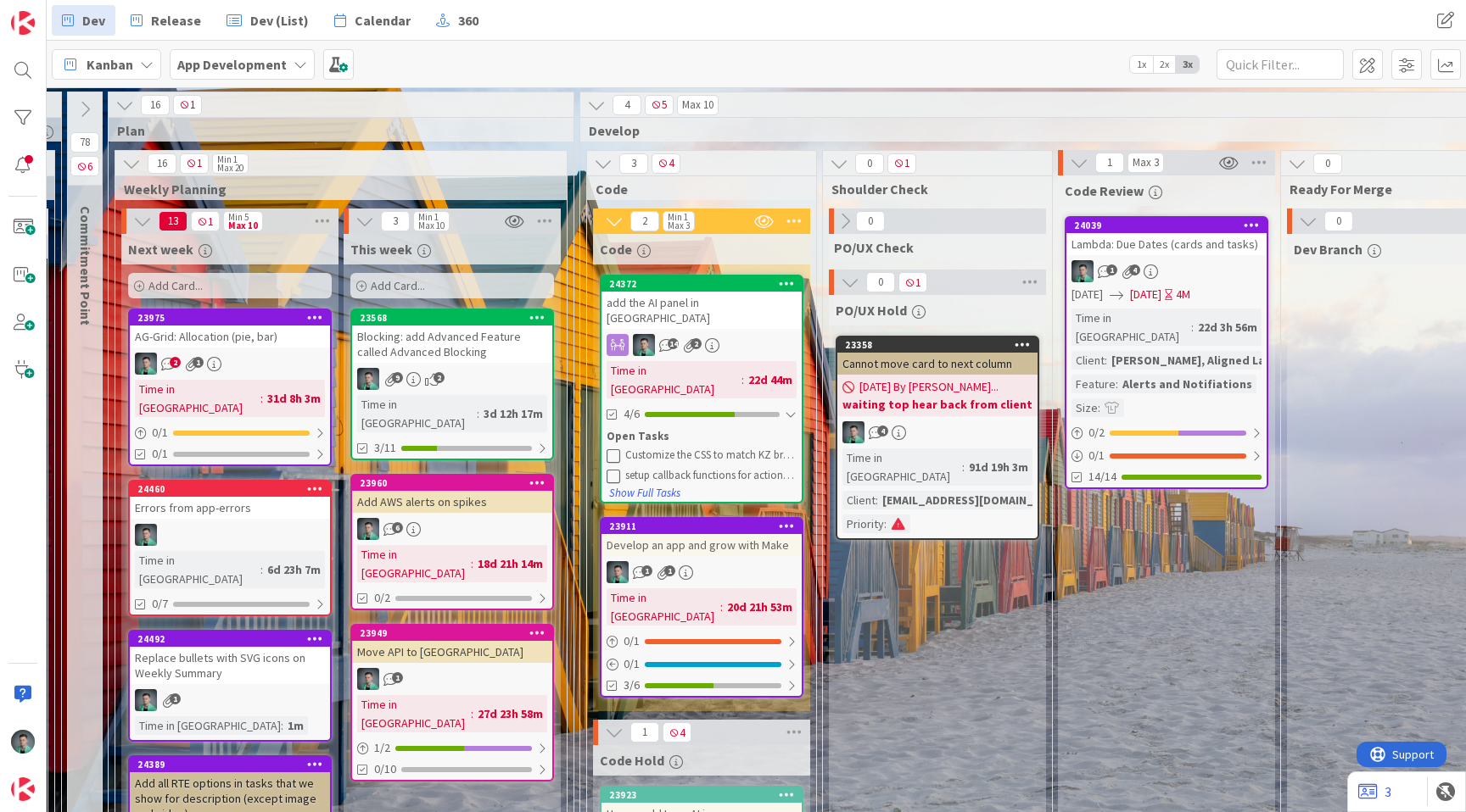
scroll to position [1, 1751]
drag, startPoint x: 605, startPoint y: 300, endPoint x: 577, endPoint y: 83, distance: 218.8
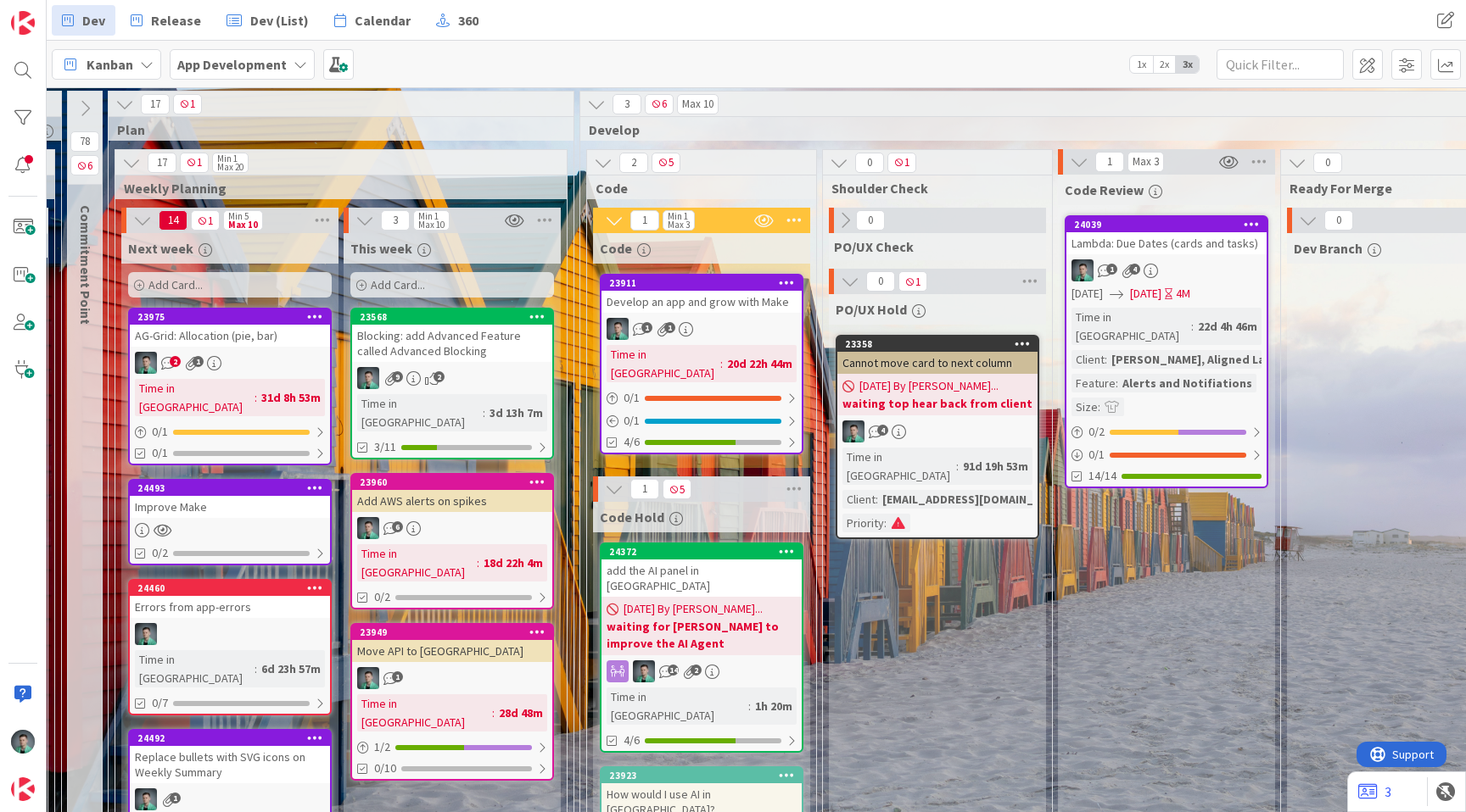
click at [495, 347] on div "Blocking: add Advanced Feature called Advanced Blocking" at bounding box center [452, 343] width 201 height 37
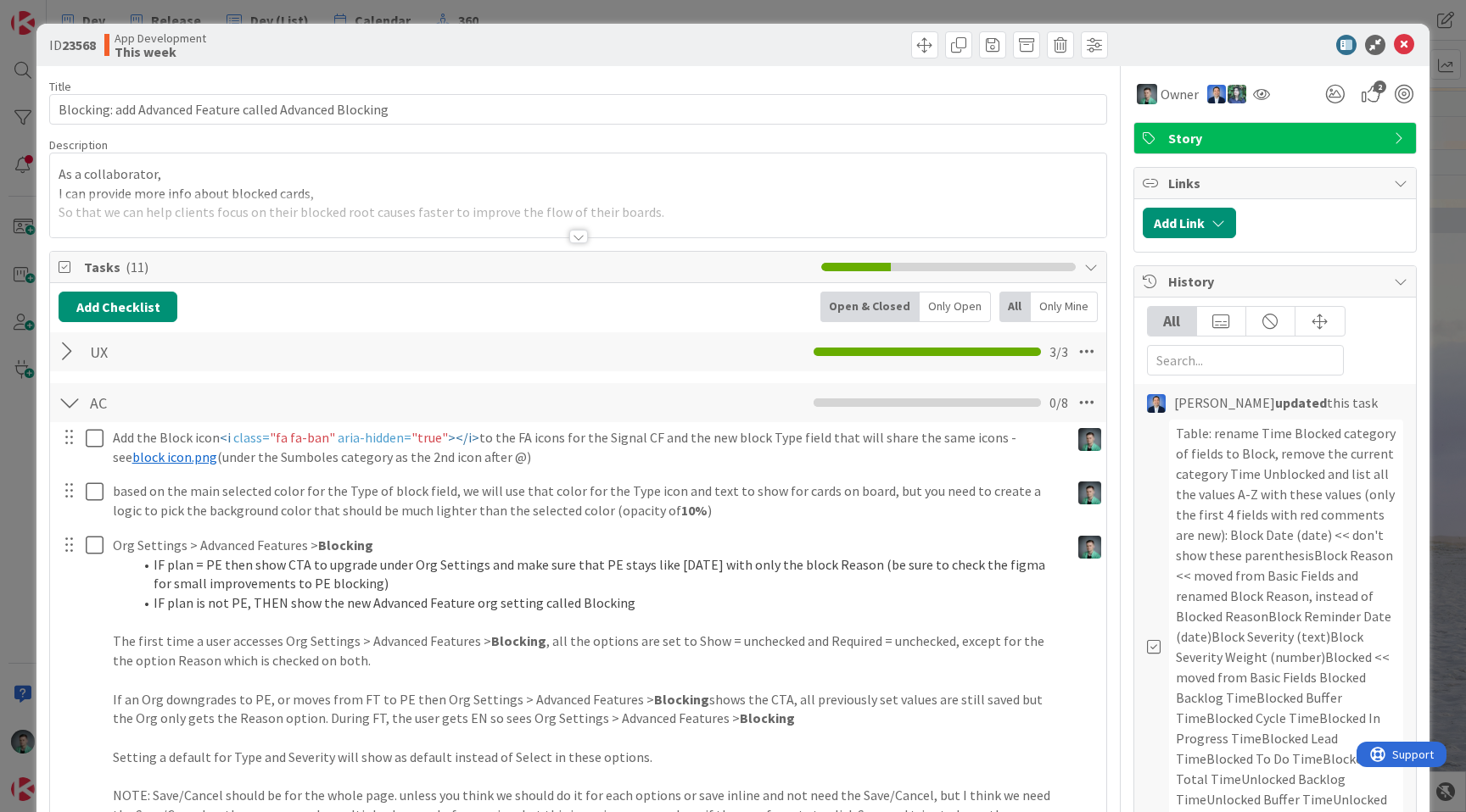
click at [549, 227] on div at bounding box center [578, 215] width 1056 height 43
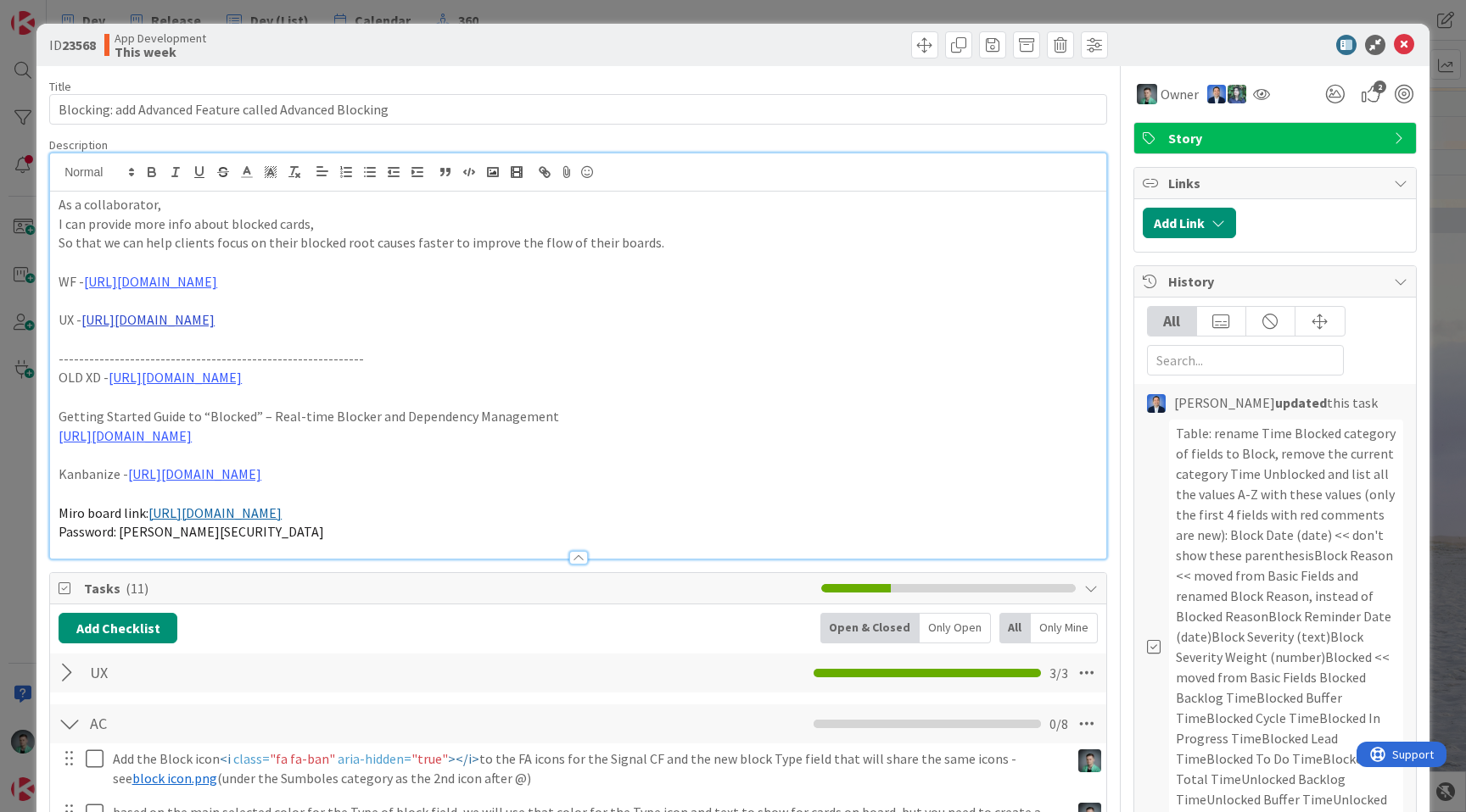
click at [214, 317] on link "[URL][DOMAIN_NAME]" at bounding box center [148, 319] width 133 height 17
click at [371, 350] on link "[URL][DOMAIN_NAME]" at bounding box center [361, 353] width 116 height 22
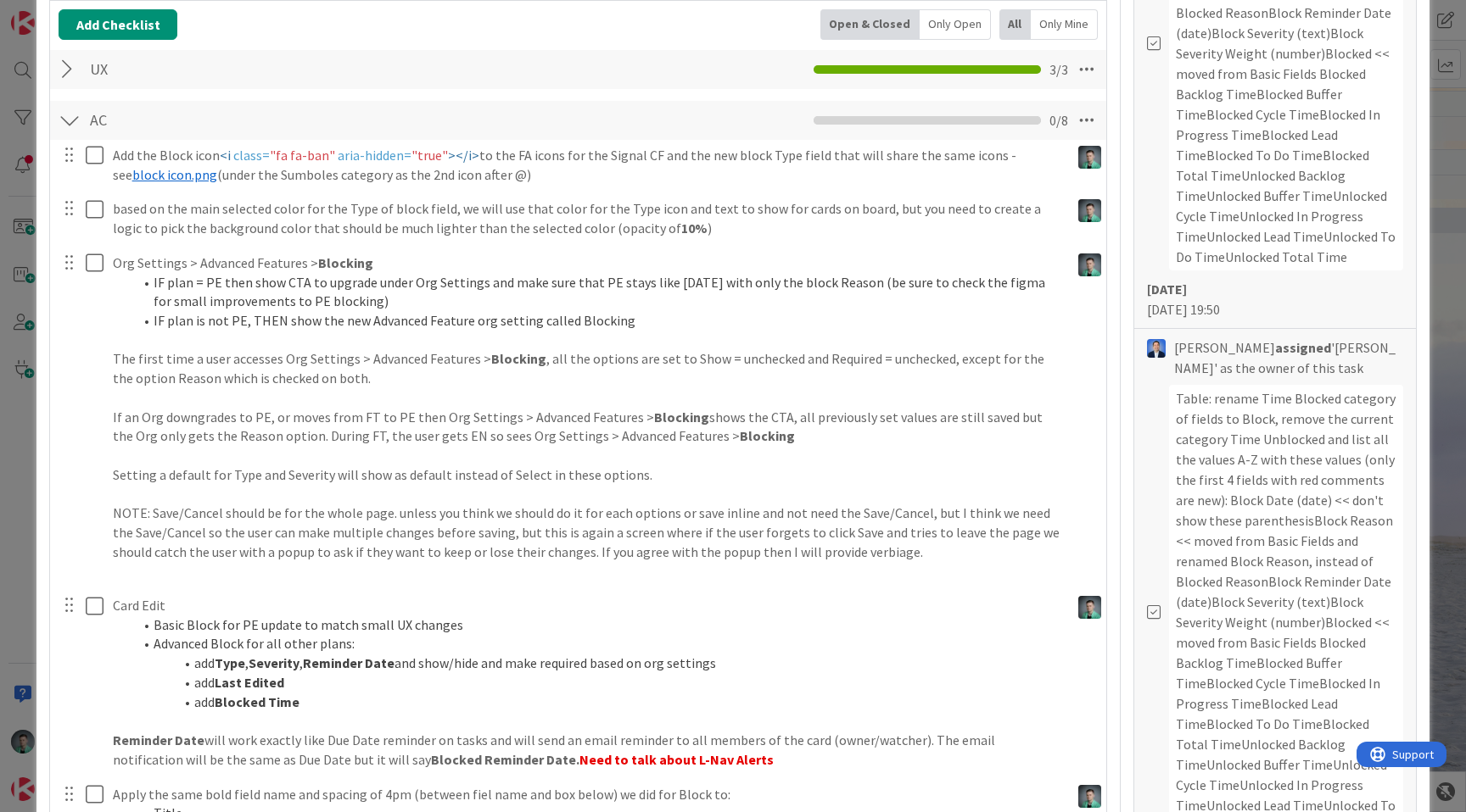
scroll to position [602, 0]
click at [13, 521] on div "ID 23568 App Development This week Title 56 / 128 Blocking: add Advanced Featur…" at bounding box center [733, 406] width 1466 height 812
